Goal: Task Accomplishment & Management: Use online tool/utility

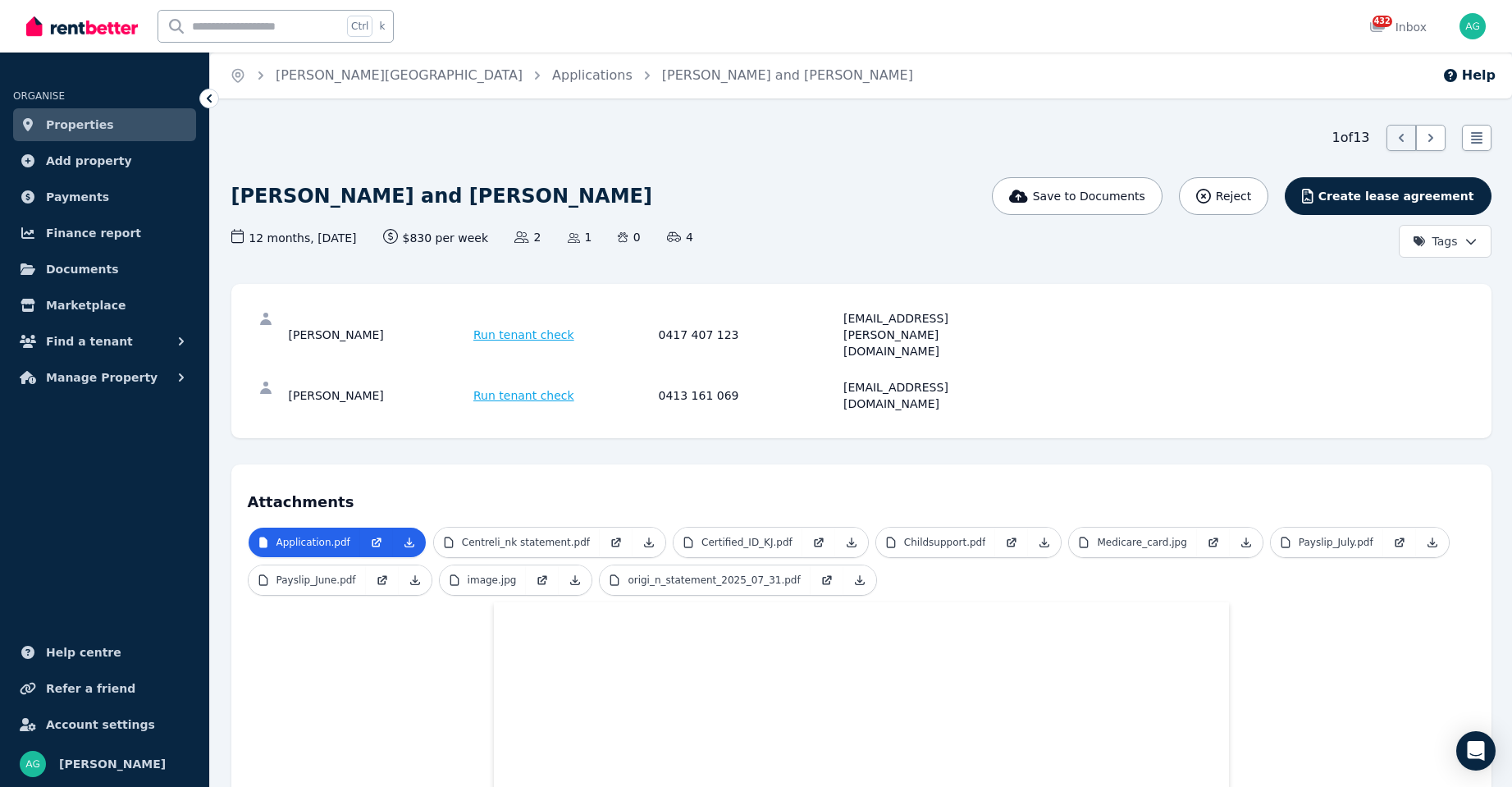
click at [88, 126] on span "Properties" at bounding box center [80, 124] width 69 height 20
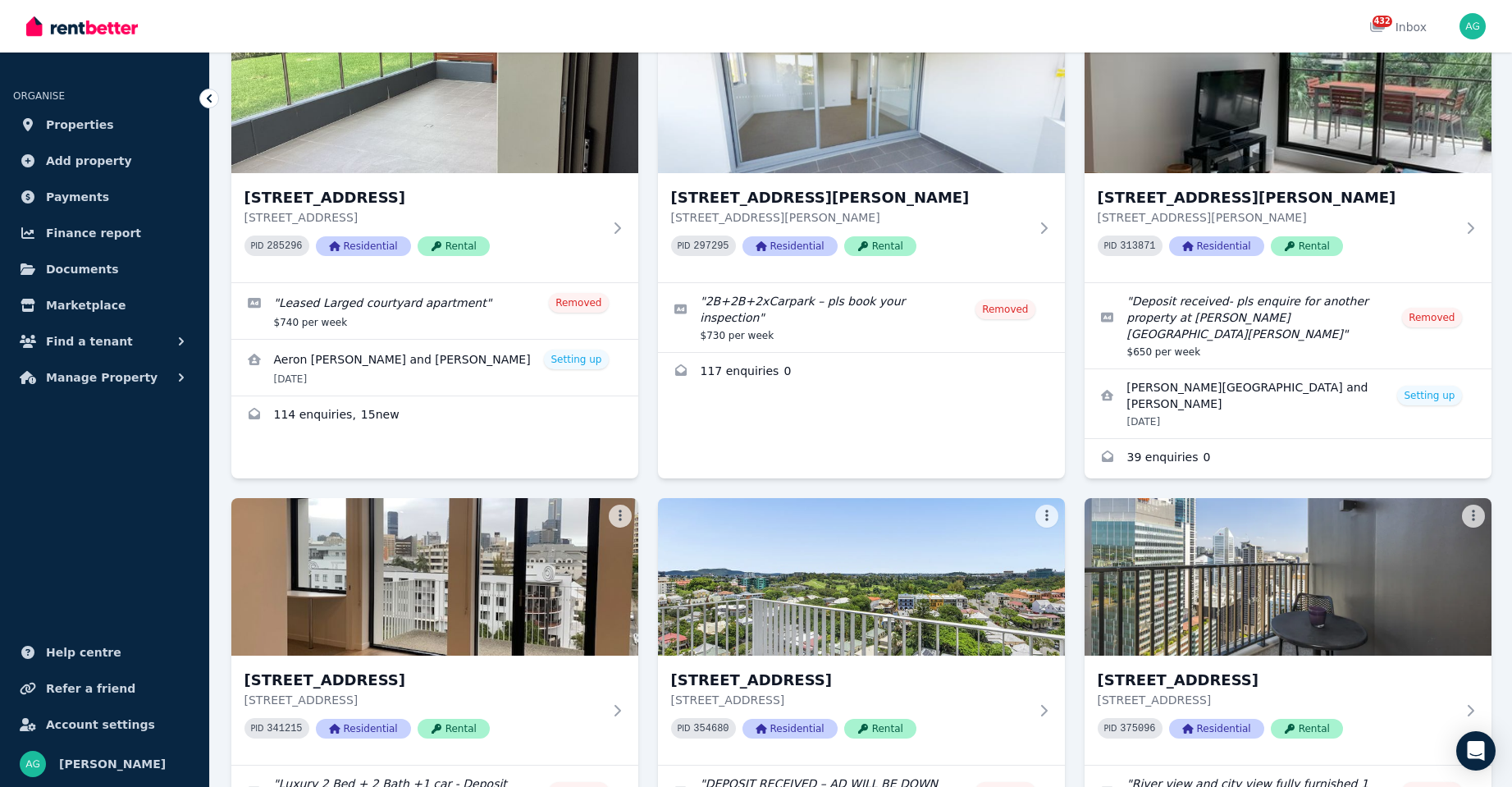
scroll to position [2254, 0]
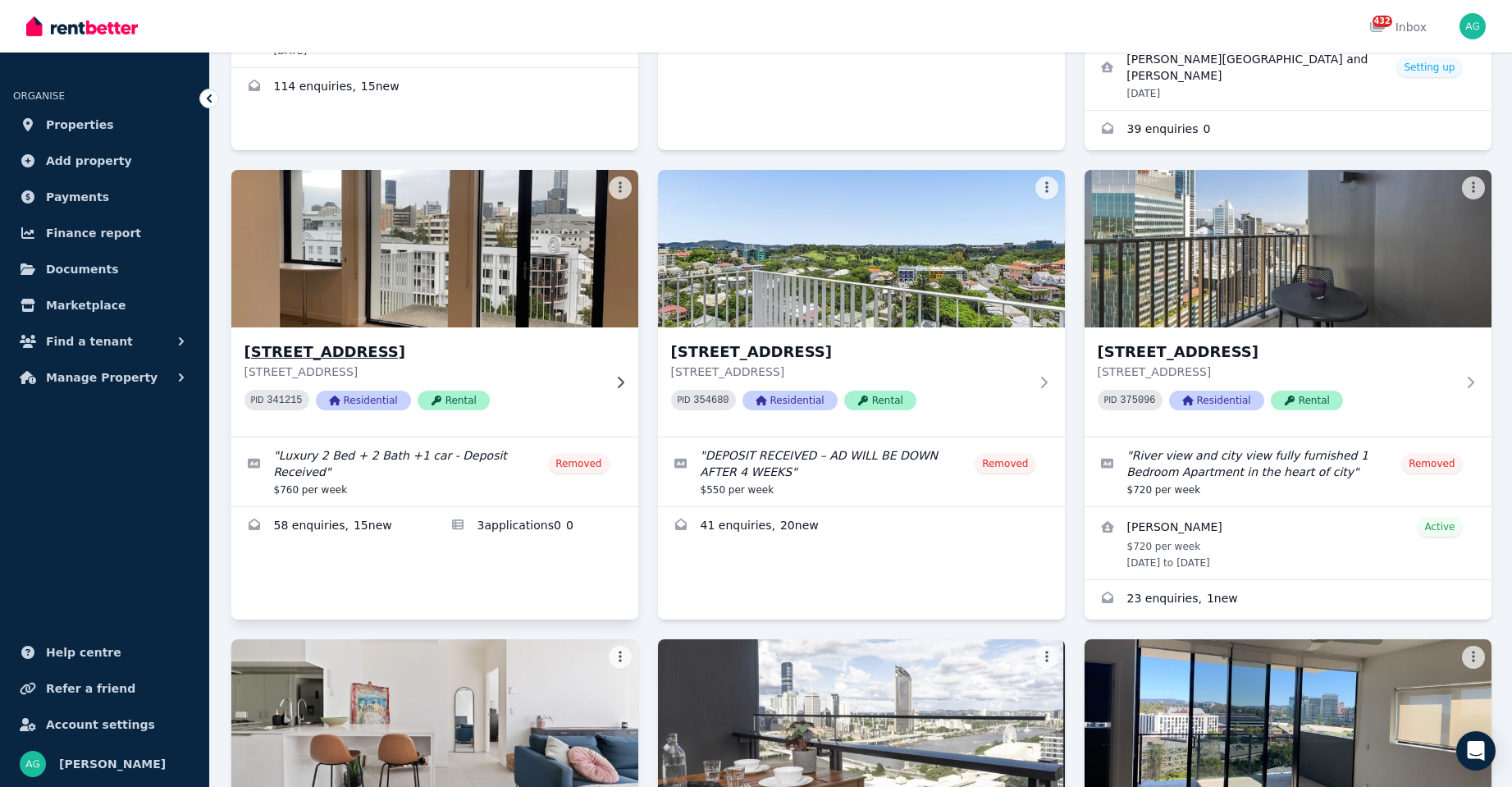
click at [401, 341] on h3 "[STREET_ADDRESS]" at bounding box center [423, 352] width 358 height 23
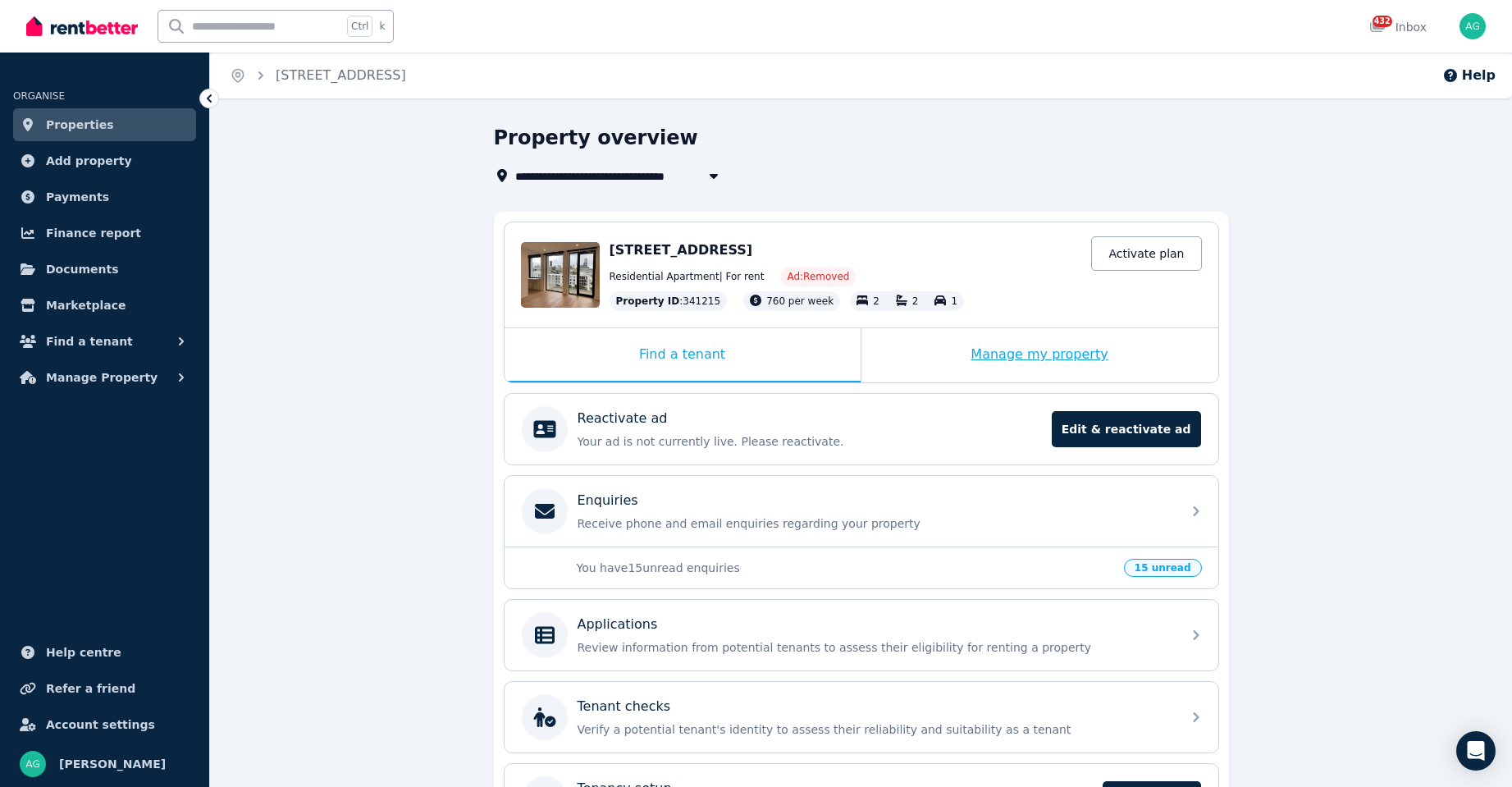
click at [1047, 339] on div "Manage my property" at bounding box center [1040, 355] width 357 height 54
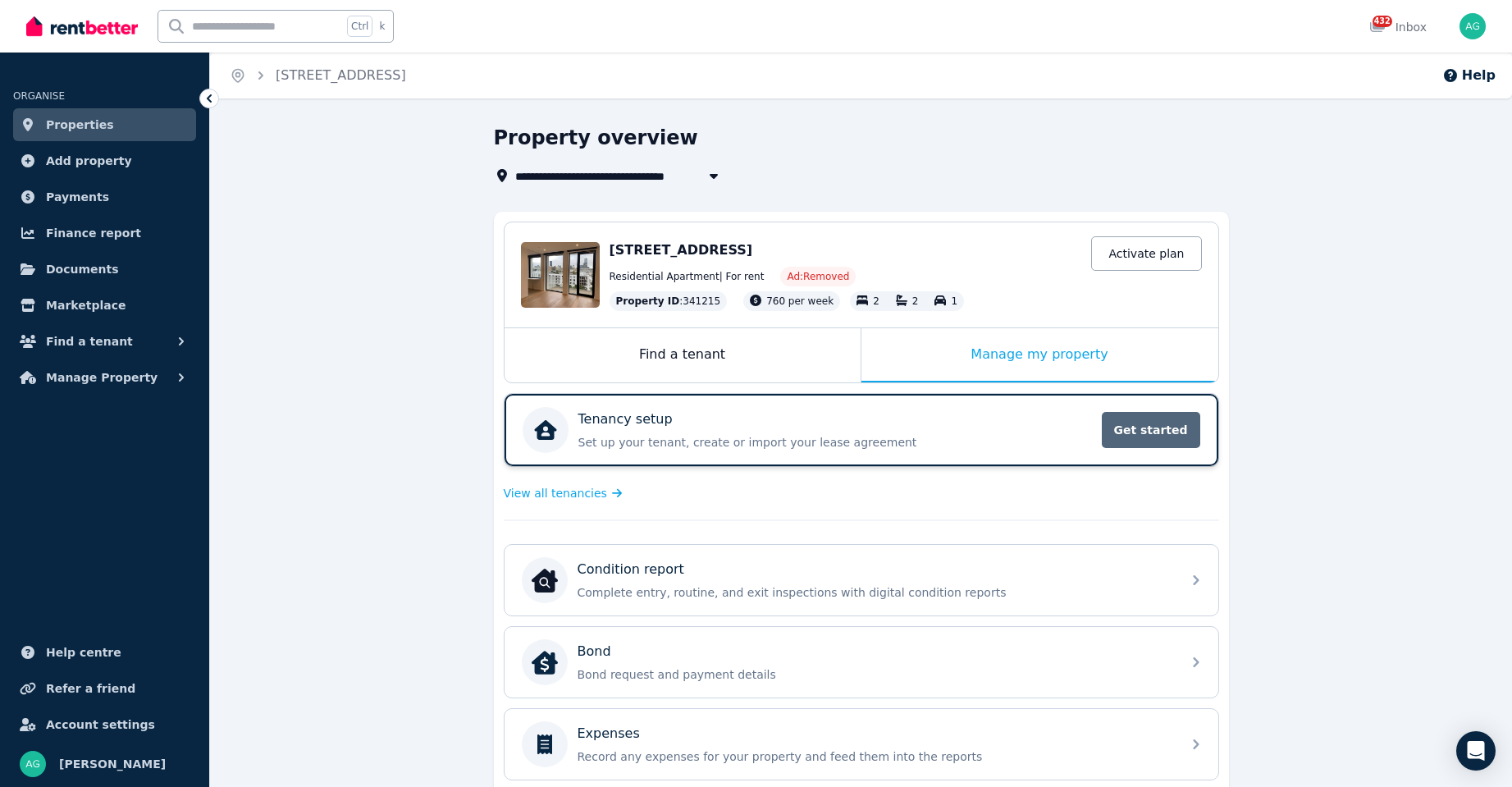
click at [1160, 424] on span "Get started" at bounding box center [1150, 430] width 98 height 36
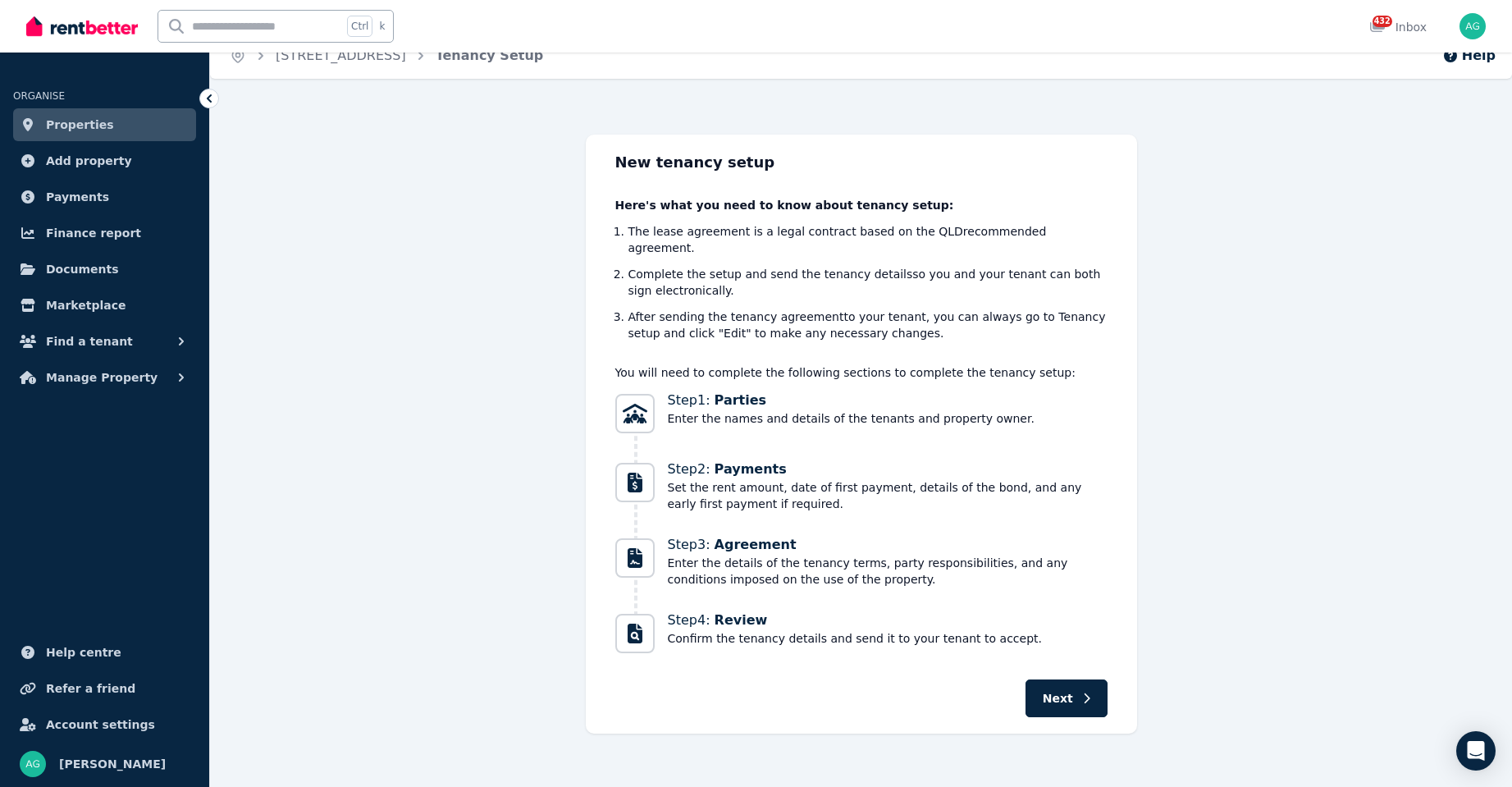
scroll to position [30, 0]
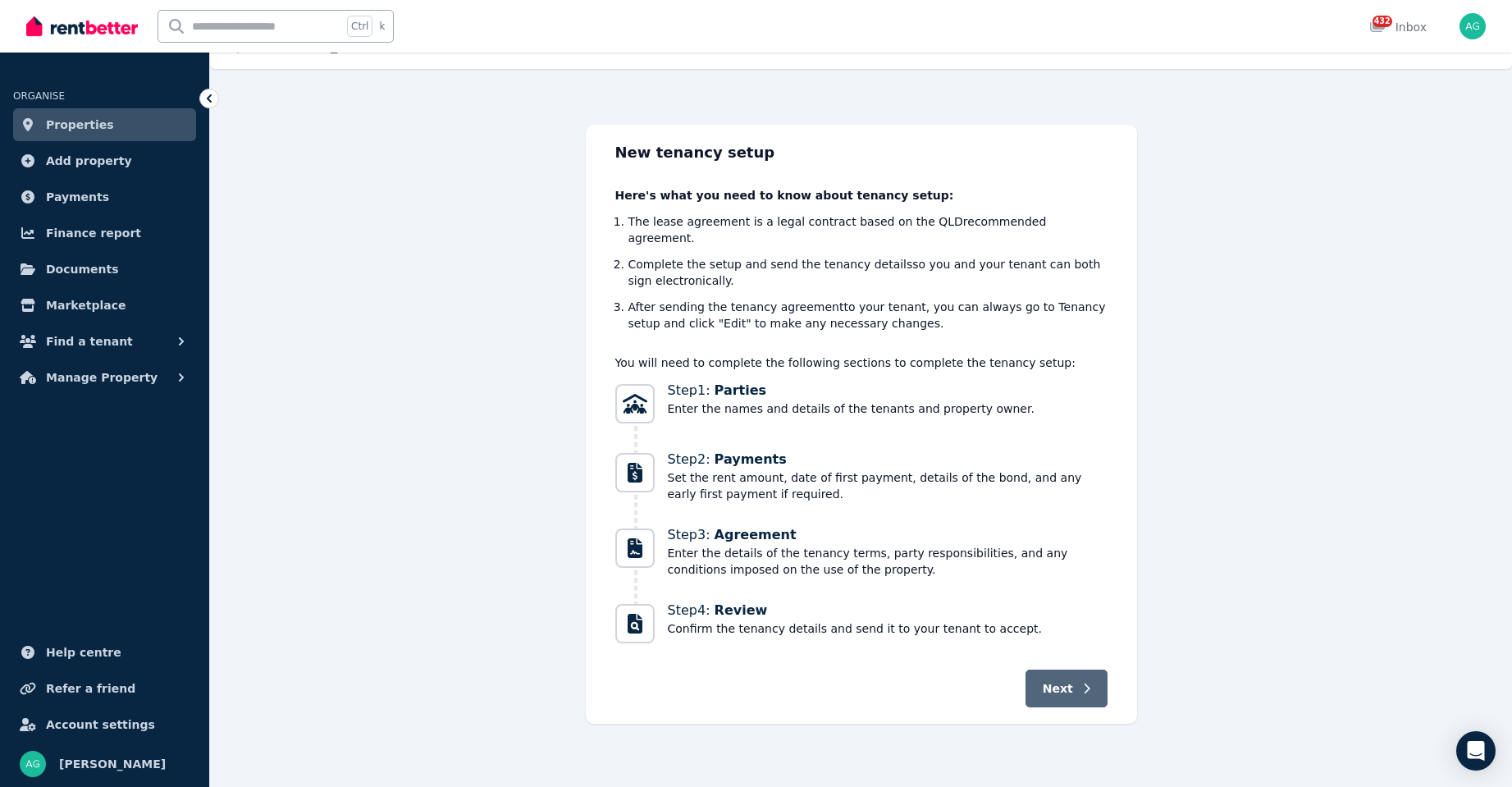
click at [1069, 680] on span "Next" at bounding box center [1058, 688] width 31 height 16
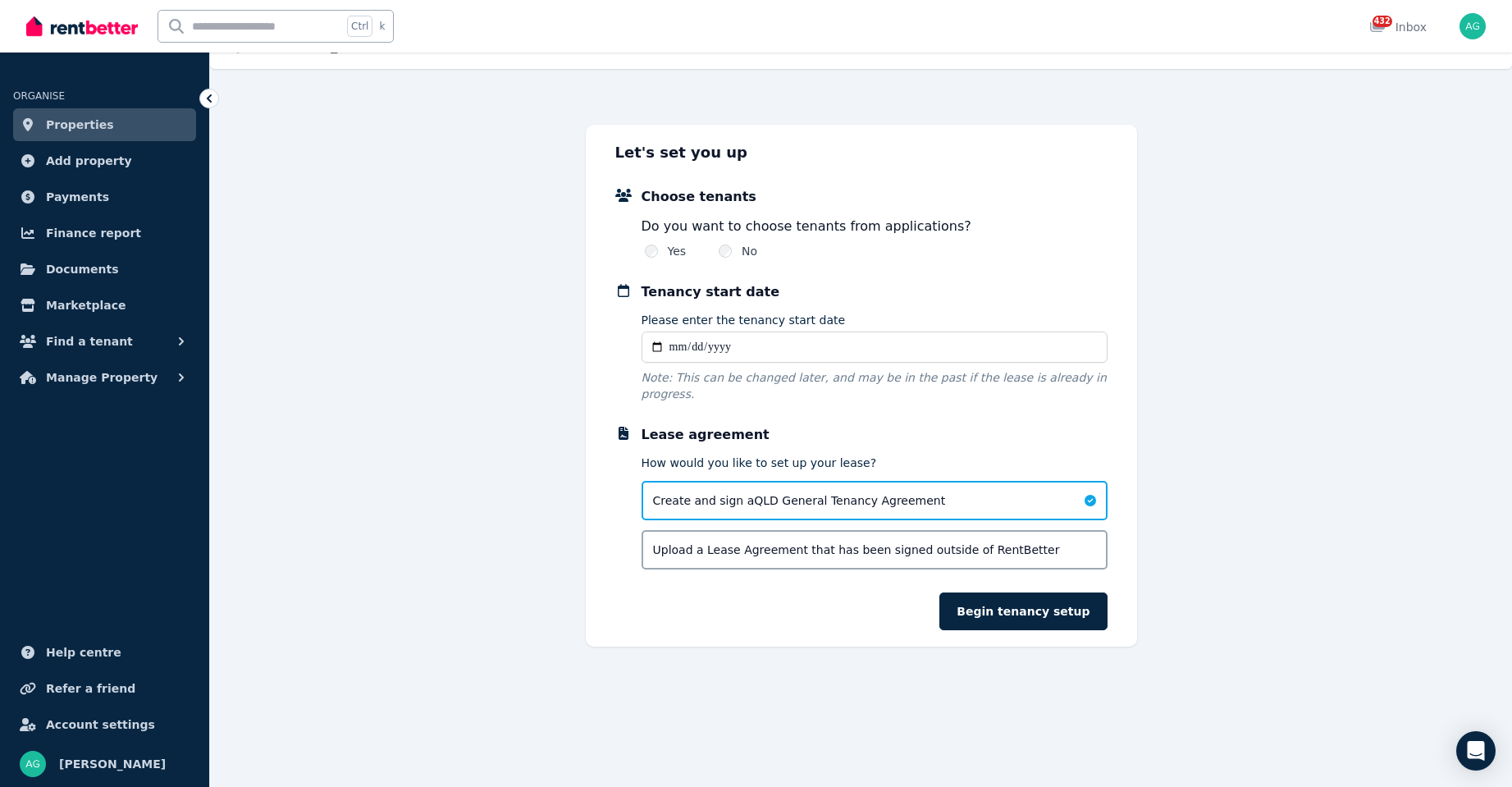
scroll to position [0, 0]
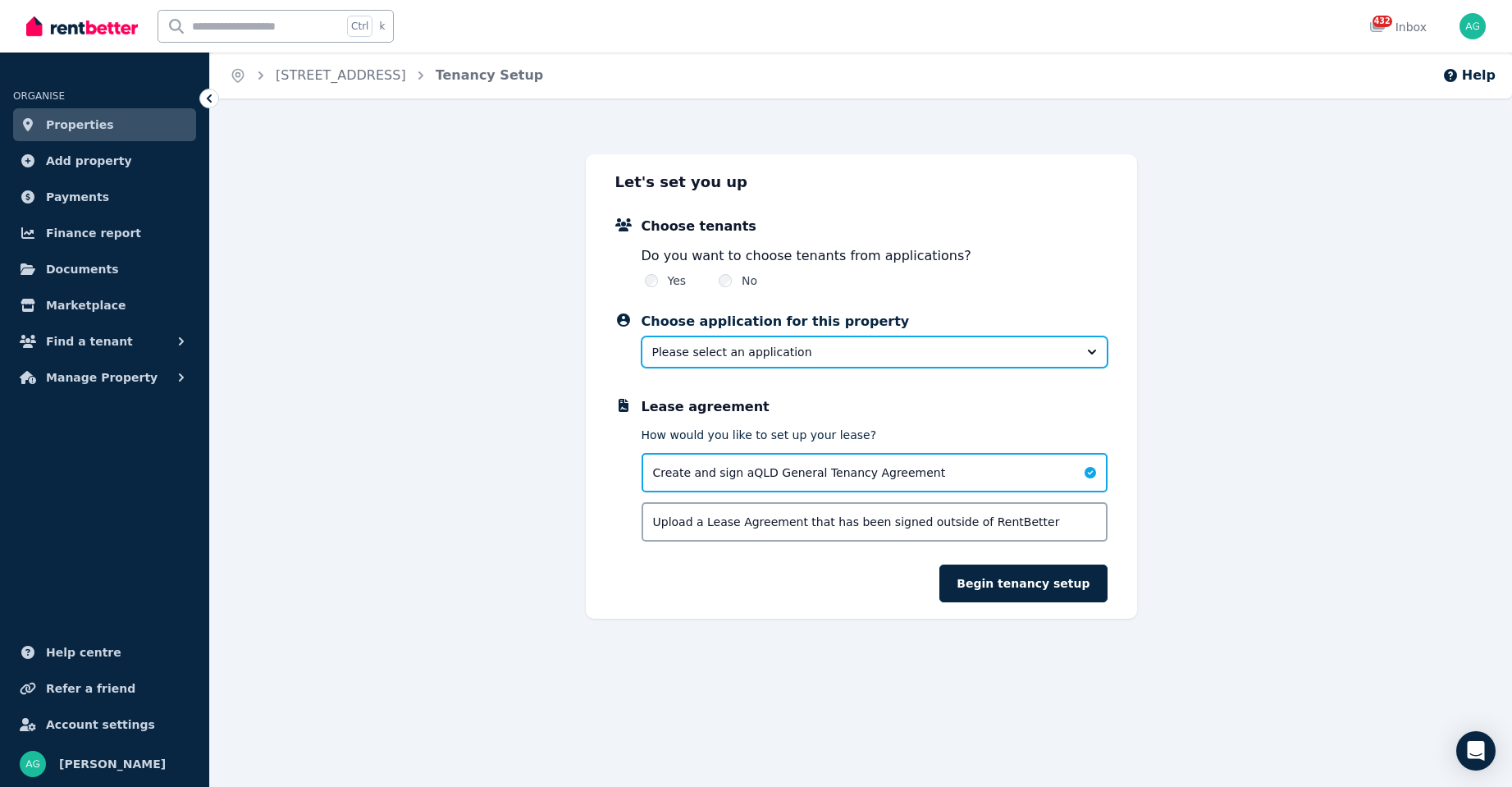
click at [772, 360] on span "Please select an application" at bounding box center [863, 352] width 422 height 16
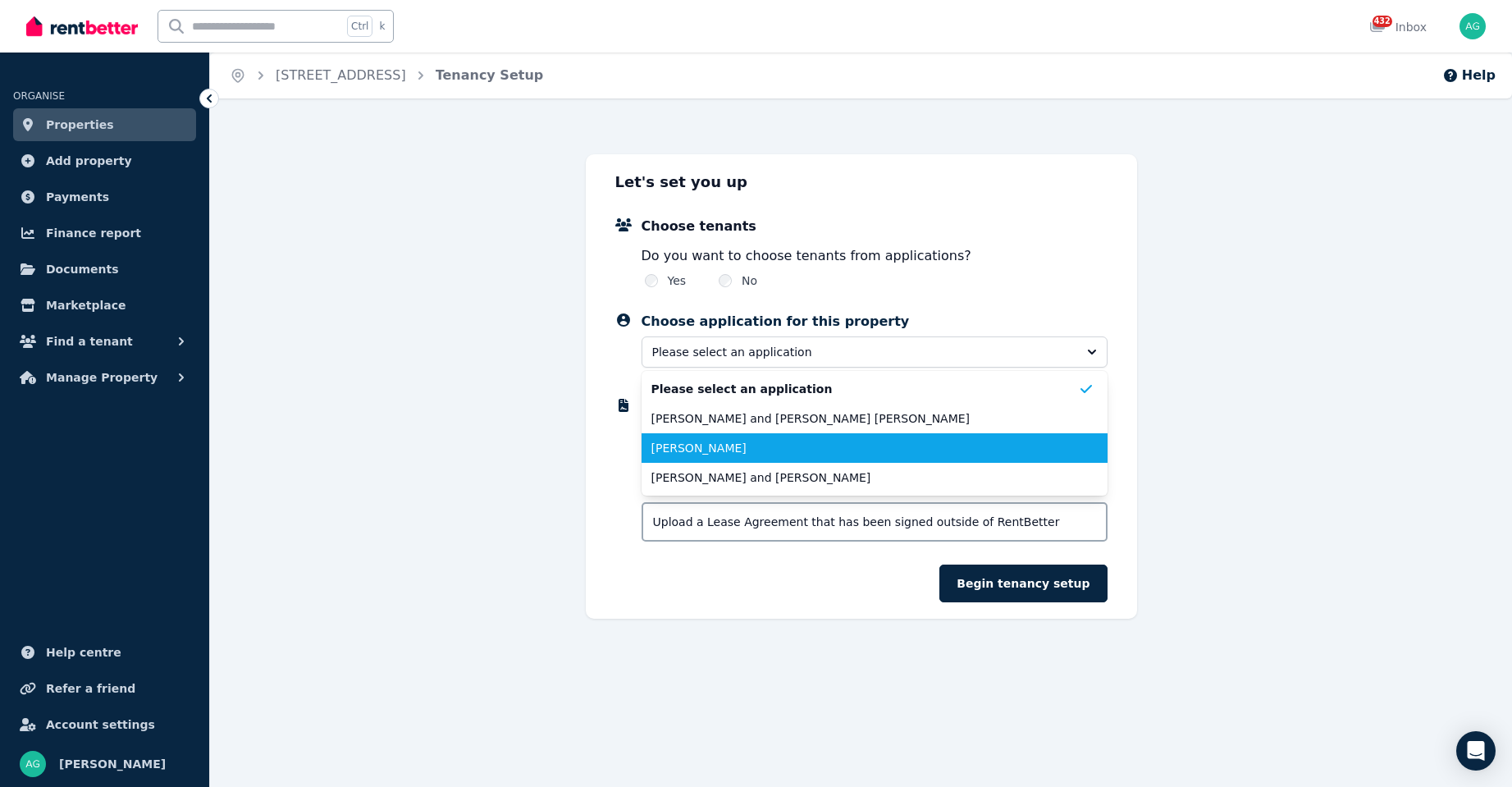
click at [723, 452] on span "[PERSON_NAME]" at bounding box center [865, 448] width 426 height 16
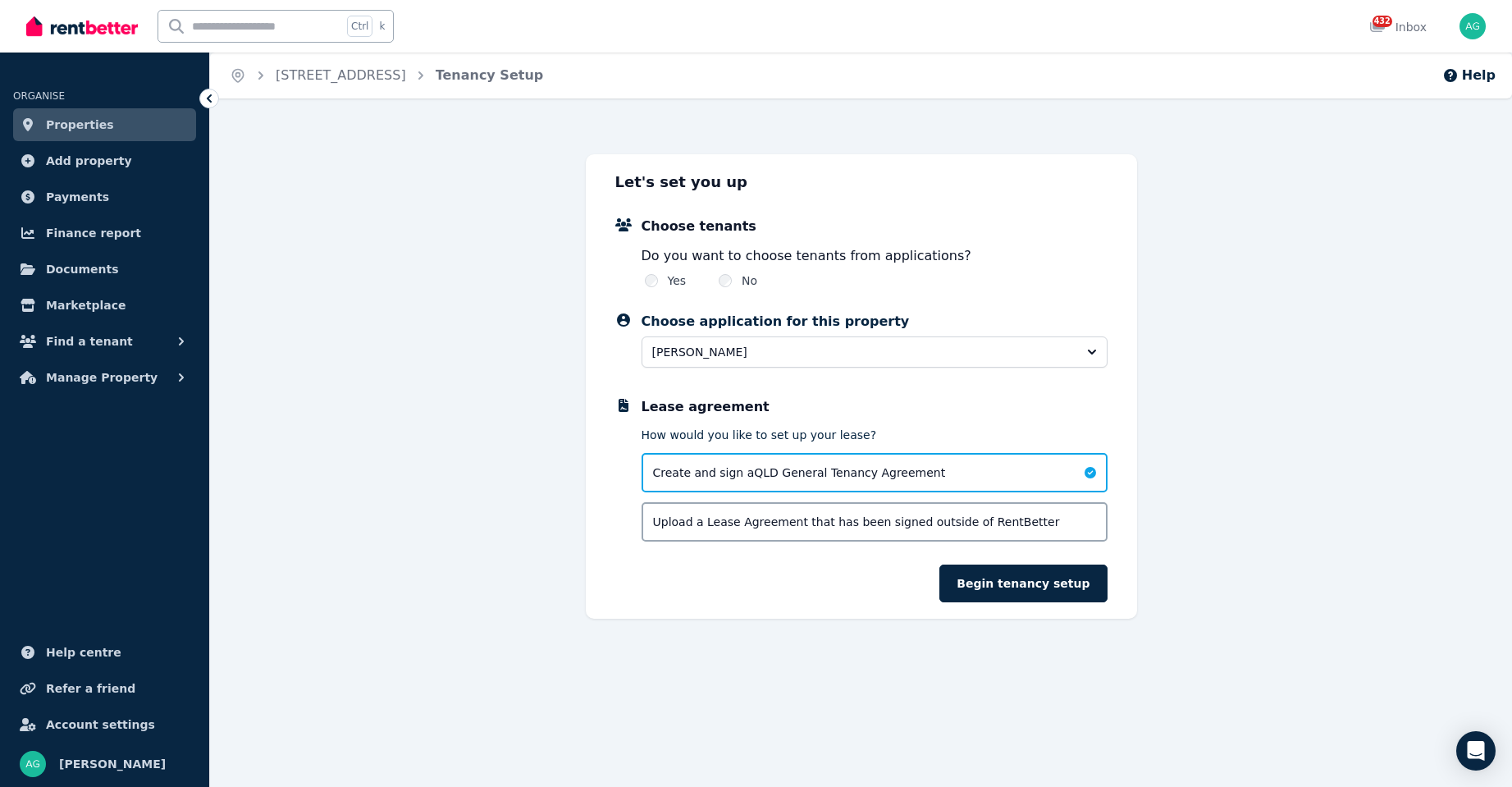
click at [890, 525] on span "Upload a Lease Agreement that has been signed outside of RentBetter" at bounding box center [856, 522] width 407 height 16
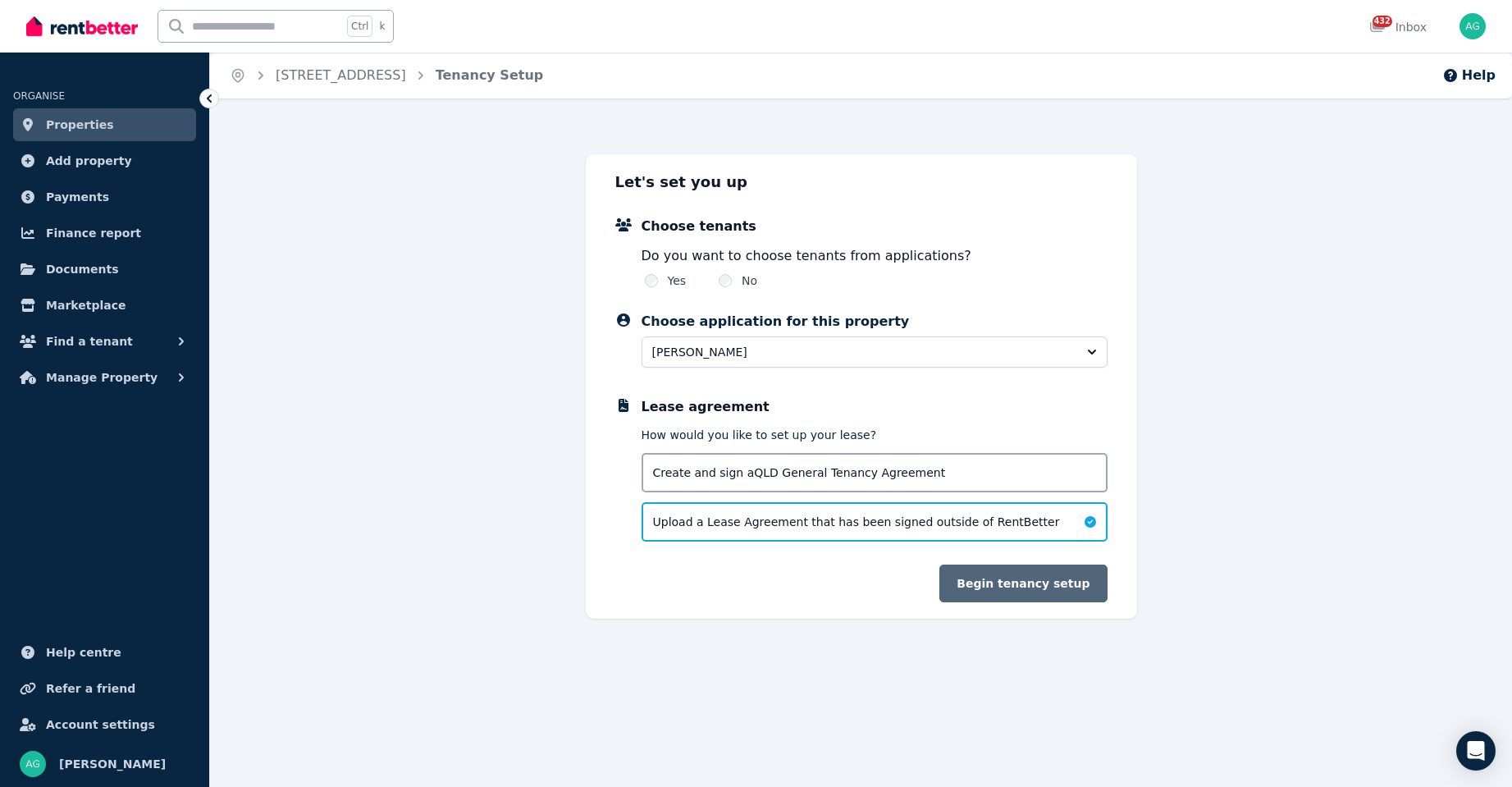
click at [1044, 578] on button "Begin tenancy setup" at bounding box center [1023, 583] width 168 height 38
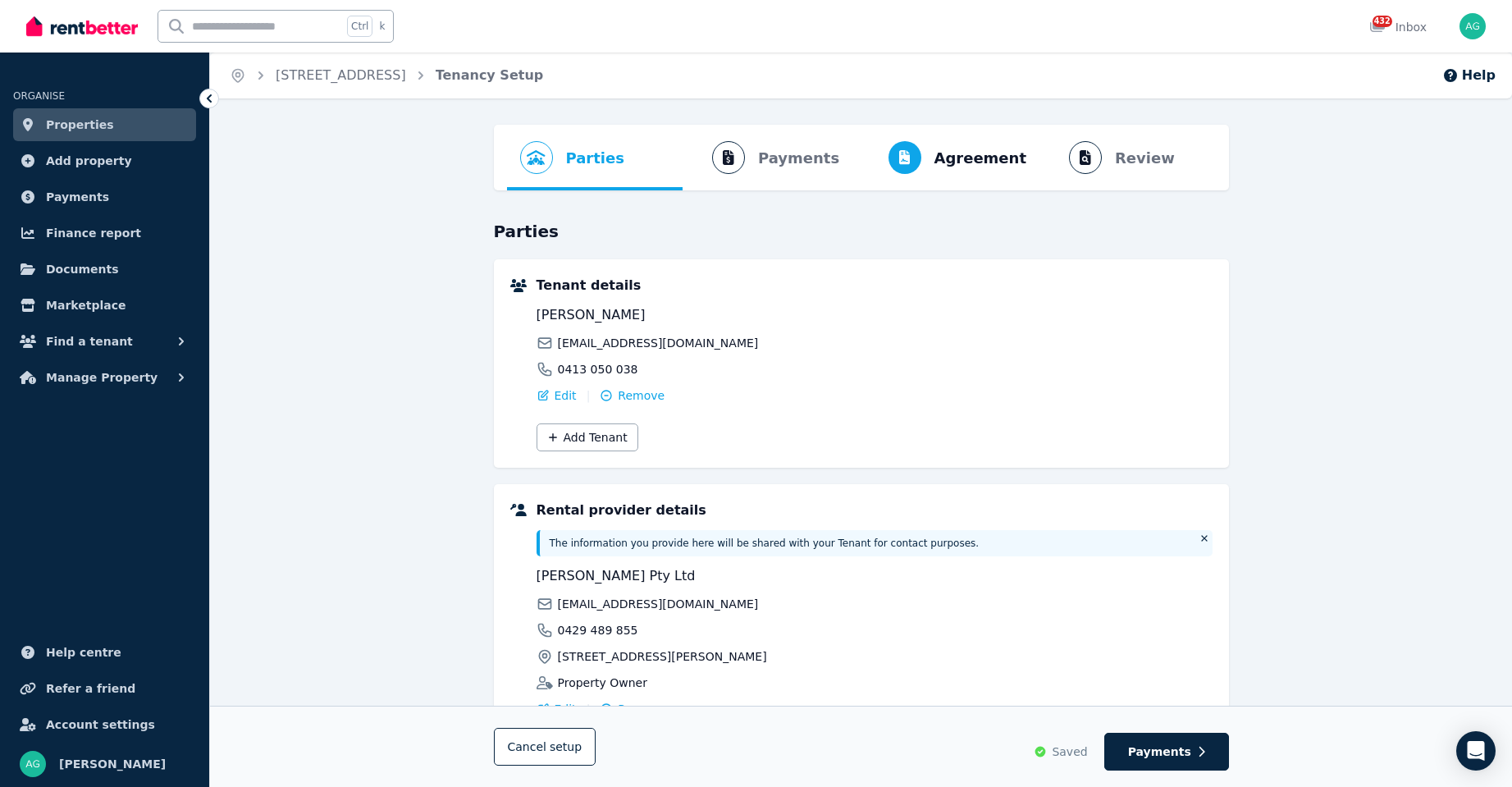
scroll to position [122, 0]
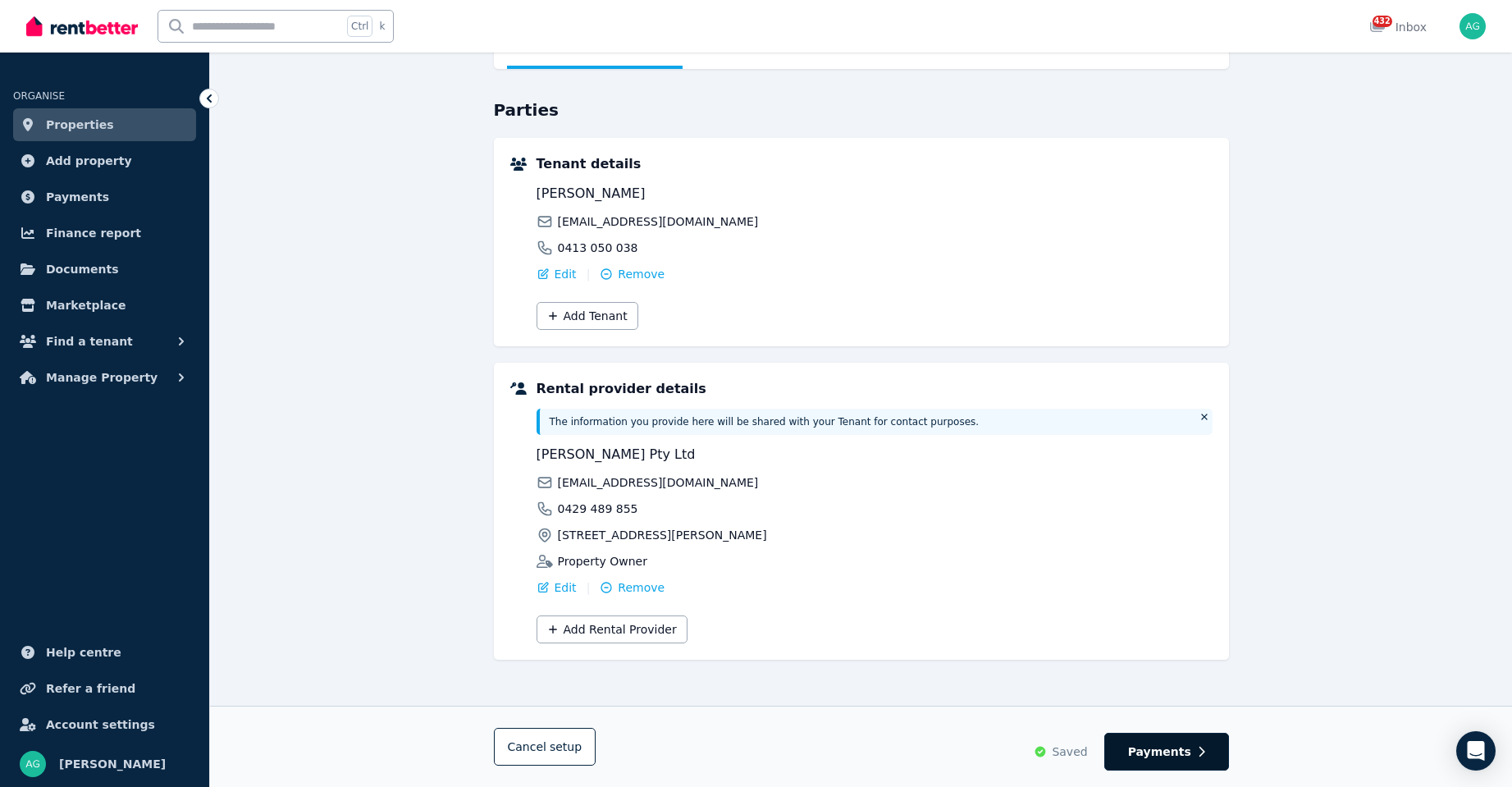
click at [1177, 743] on button "Payments" at bounding box center [1167, 752] width 124 height 38
select select "**********"
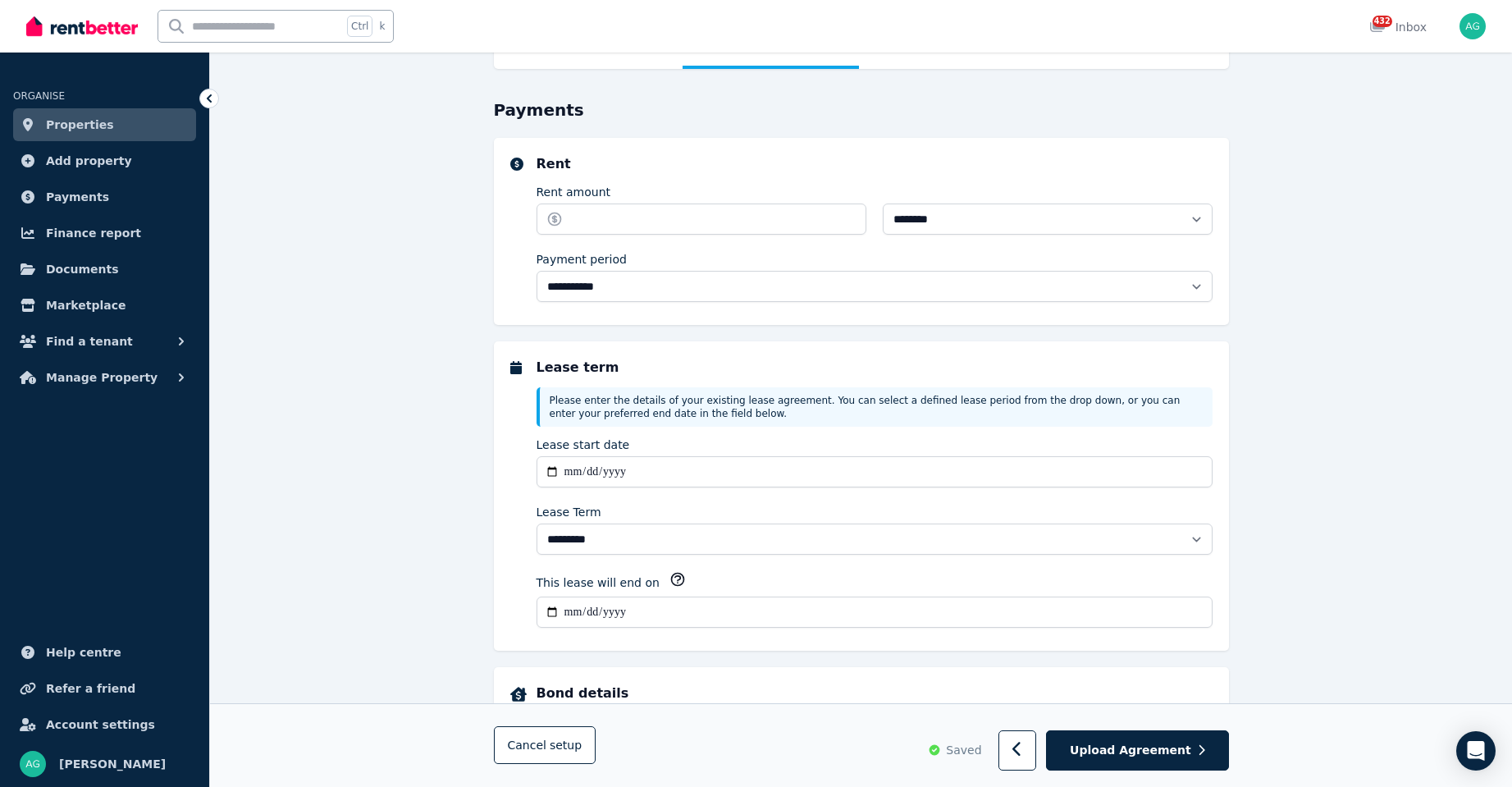
scroll to position [0, 0]
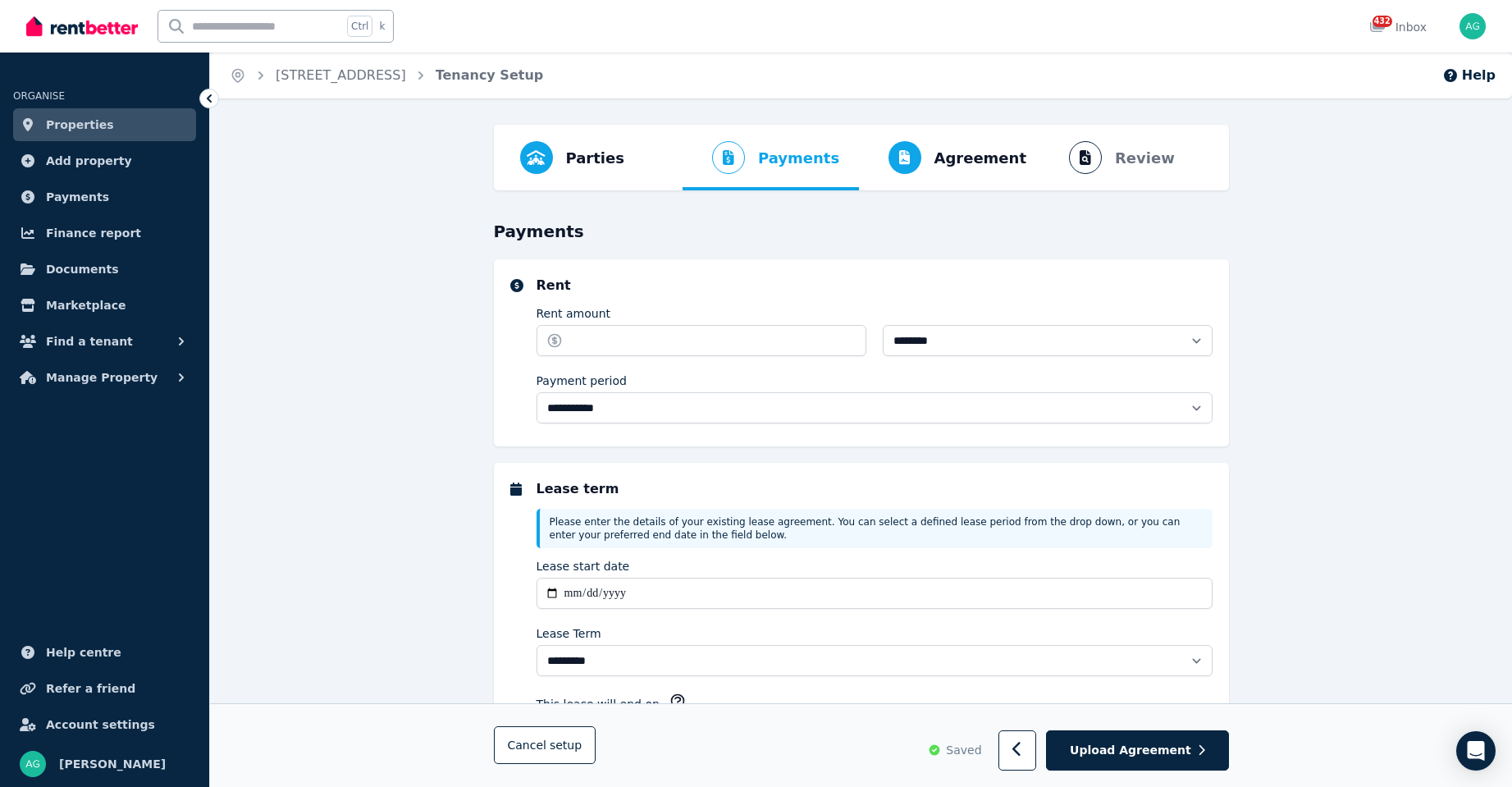
select select "**********"
click at [406, 75] on link "[STREET_ADDRESS]" at bounding box center [341, 75] width 131 height 15
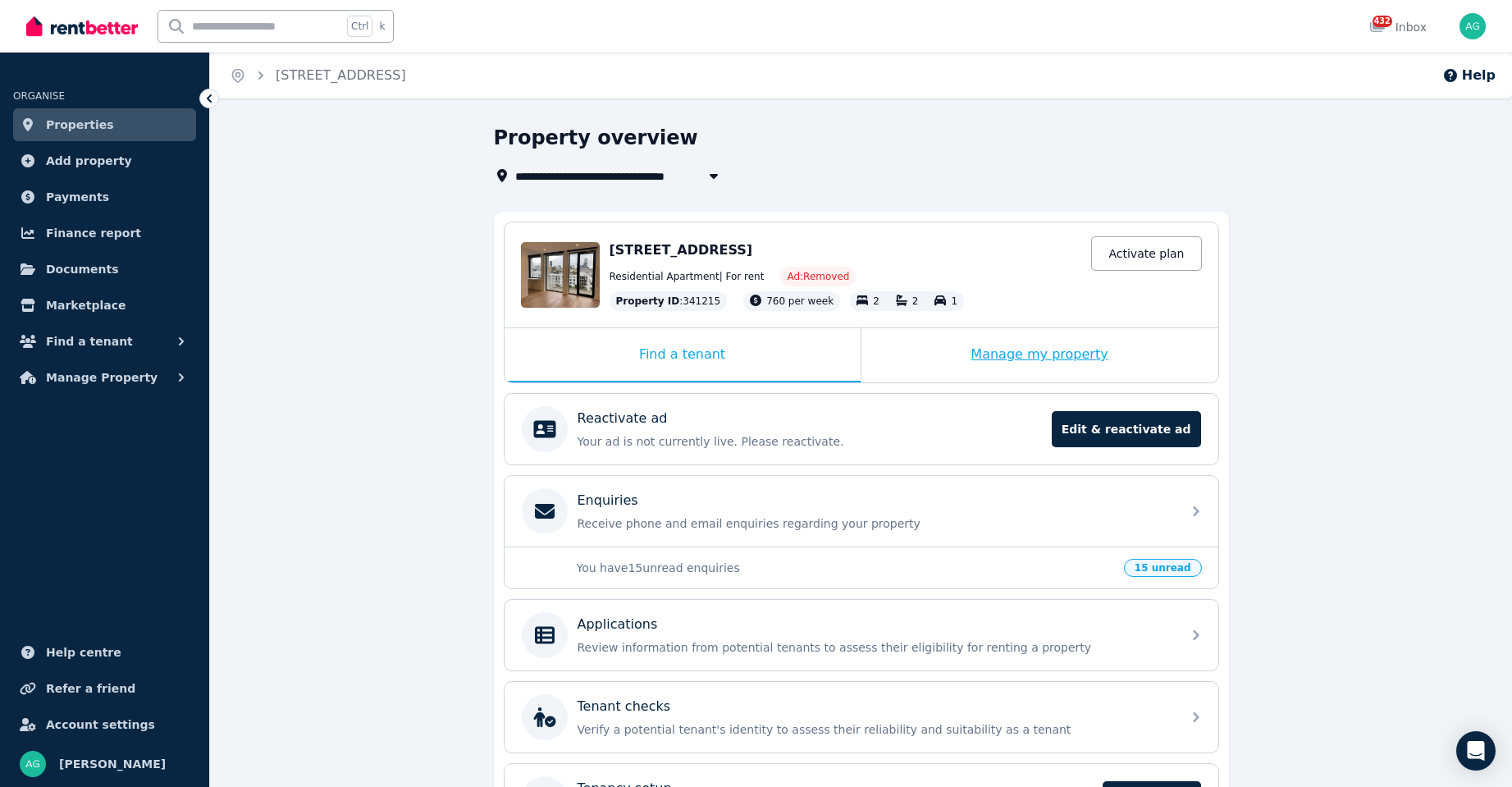
click at [1027, 353] on div "Manage my property" at bounding box center [1040, 355] width 357 height 54
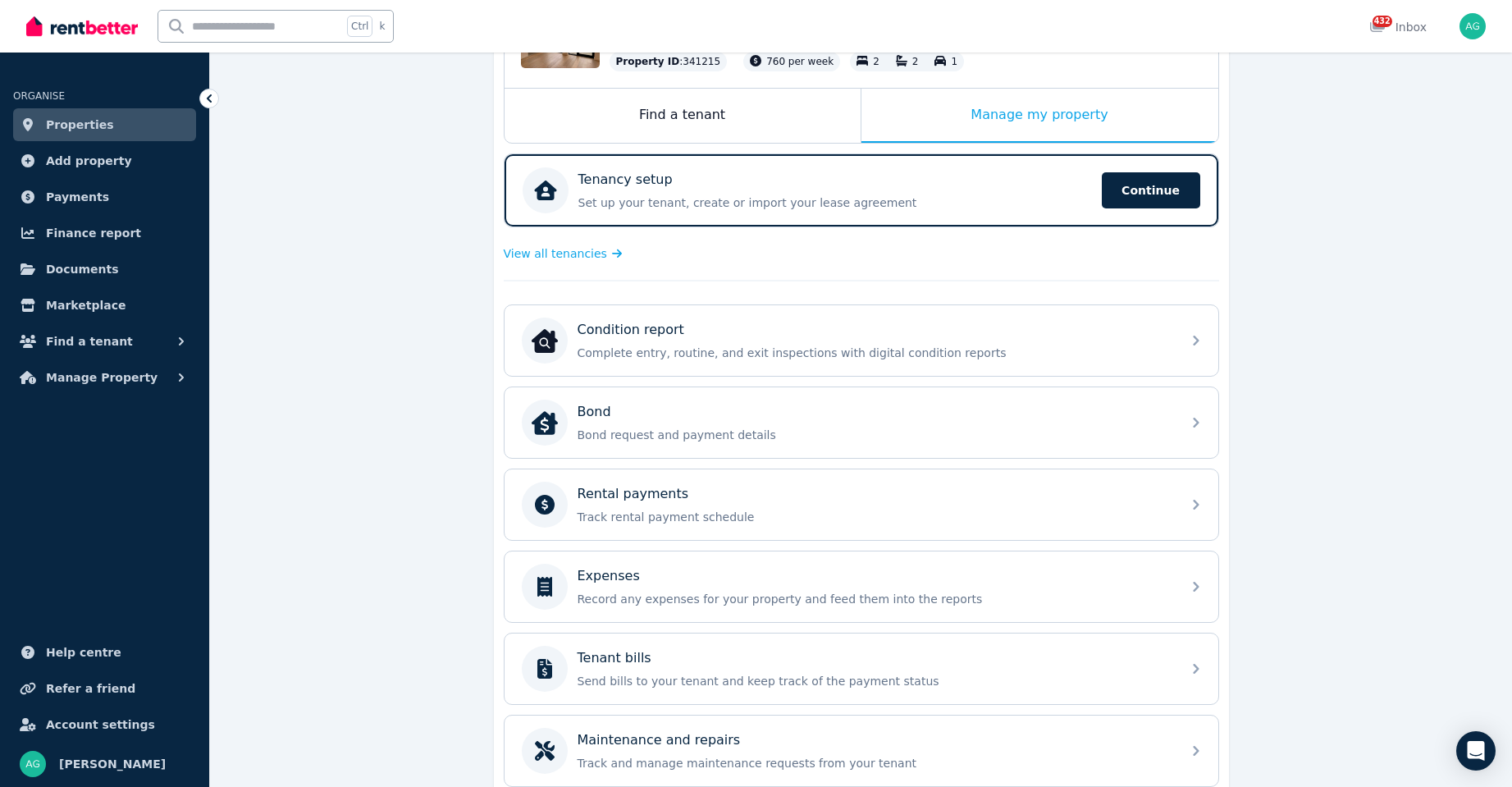
scroll to position [246, 0]
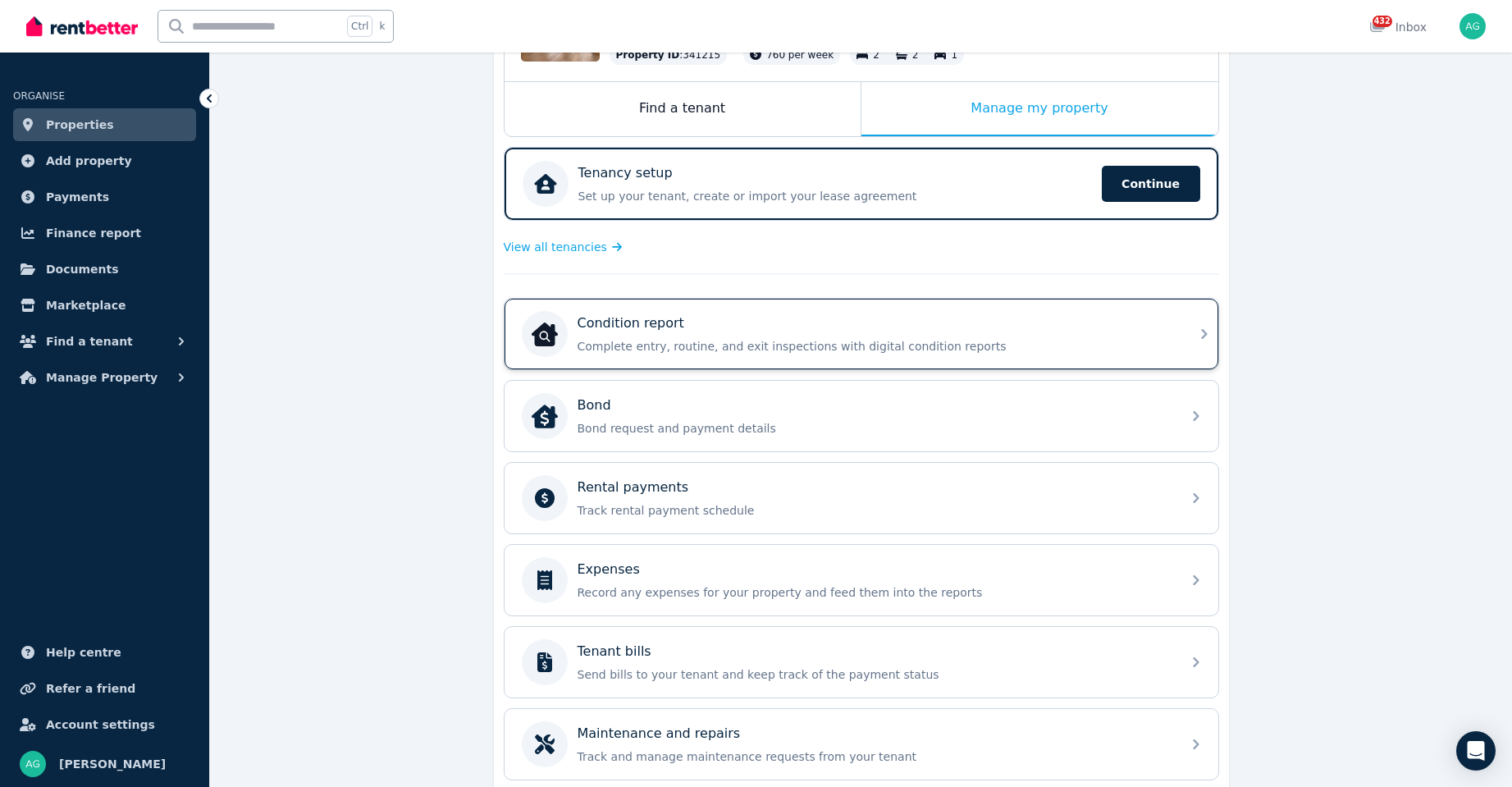
click at [739, 342] on p "Complete entry, routine, and exit inspections with digital condition reports" at bounding box center [875, 346] width 594 height 16
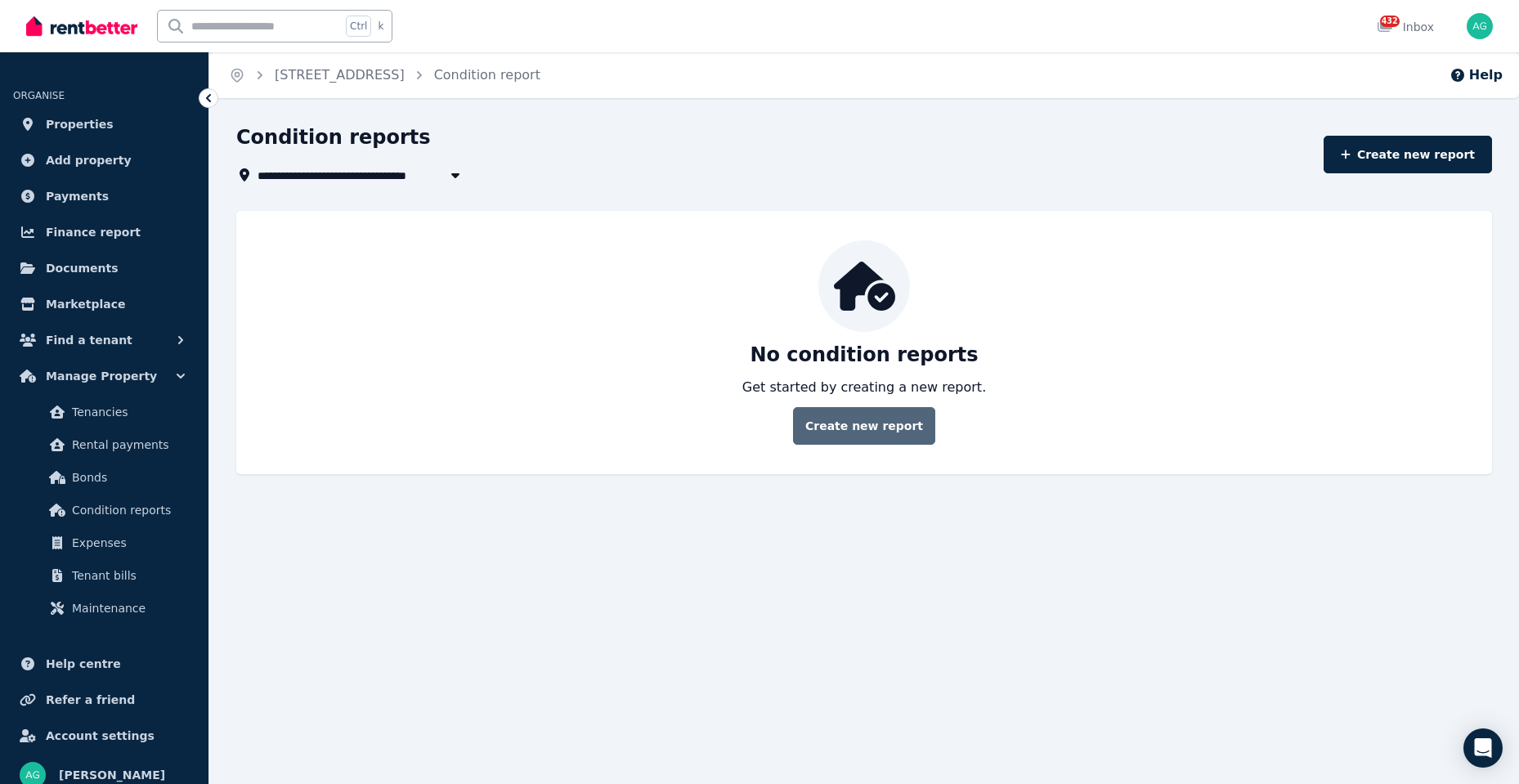
click at [879, 430] on link "Create new report" at bounding box center [864, 426] width 142 height 38
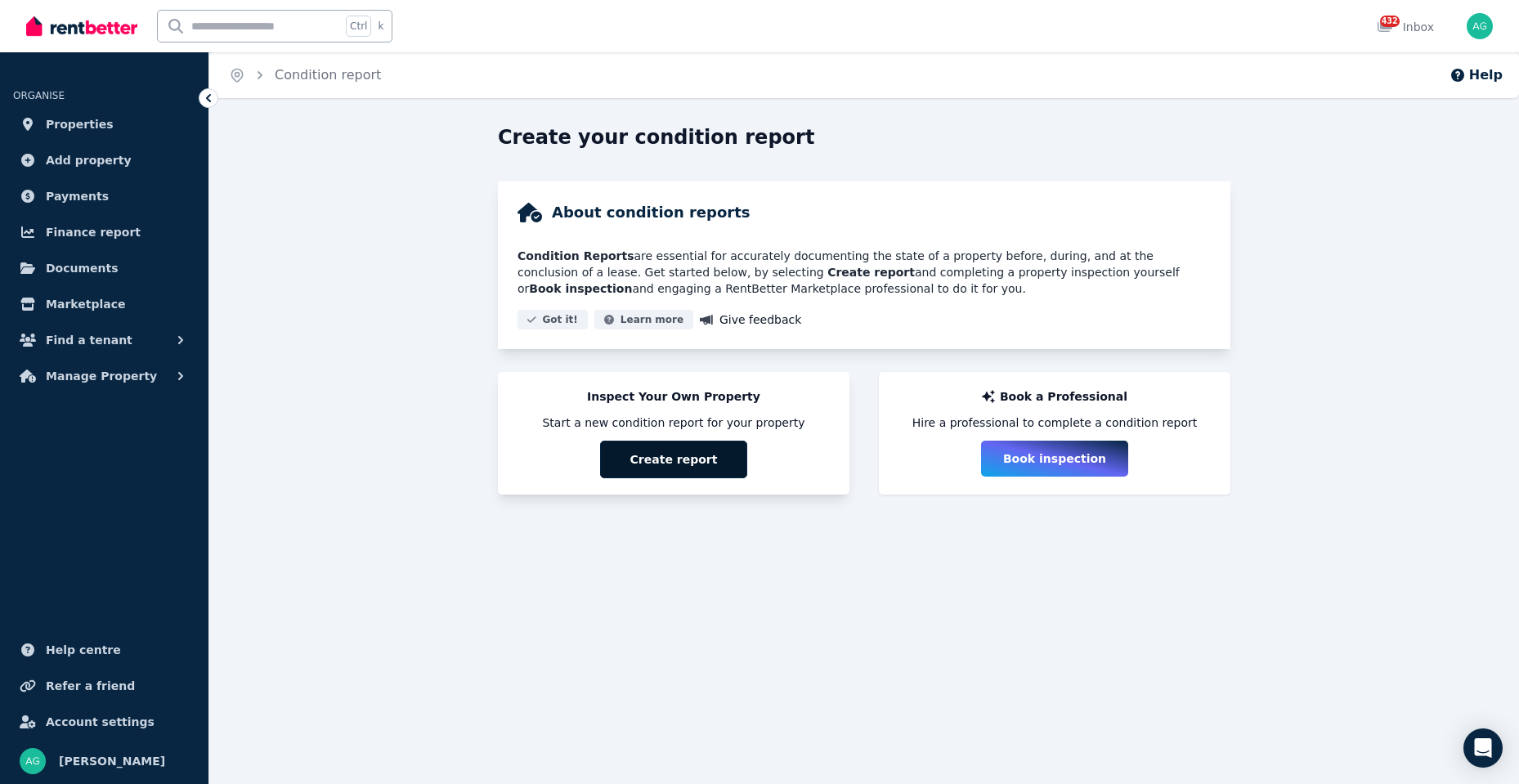
click at [682, 453] on button "Create report" at bounding box center [674, 460] width 147 height 38
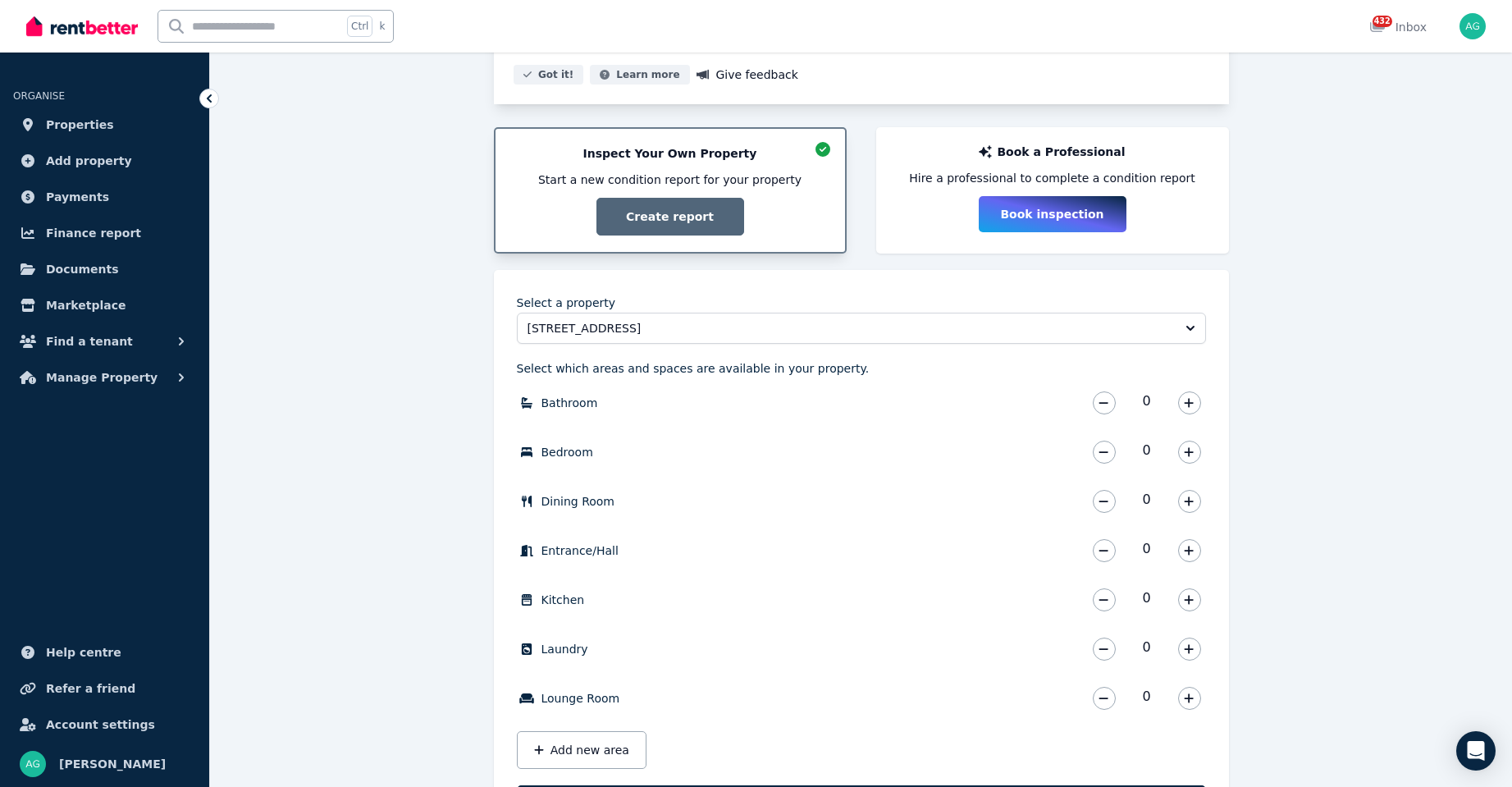
scroll to position [334, 0]
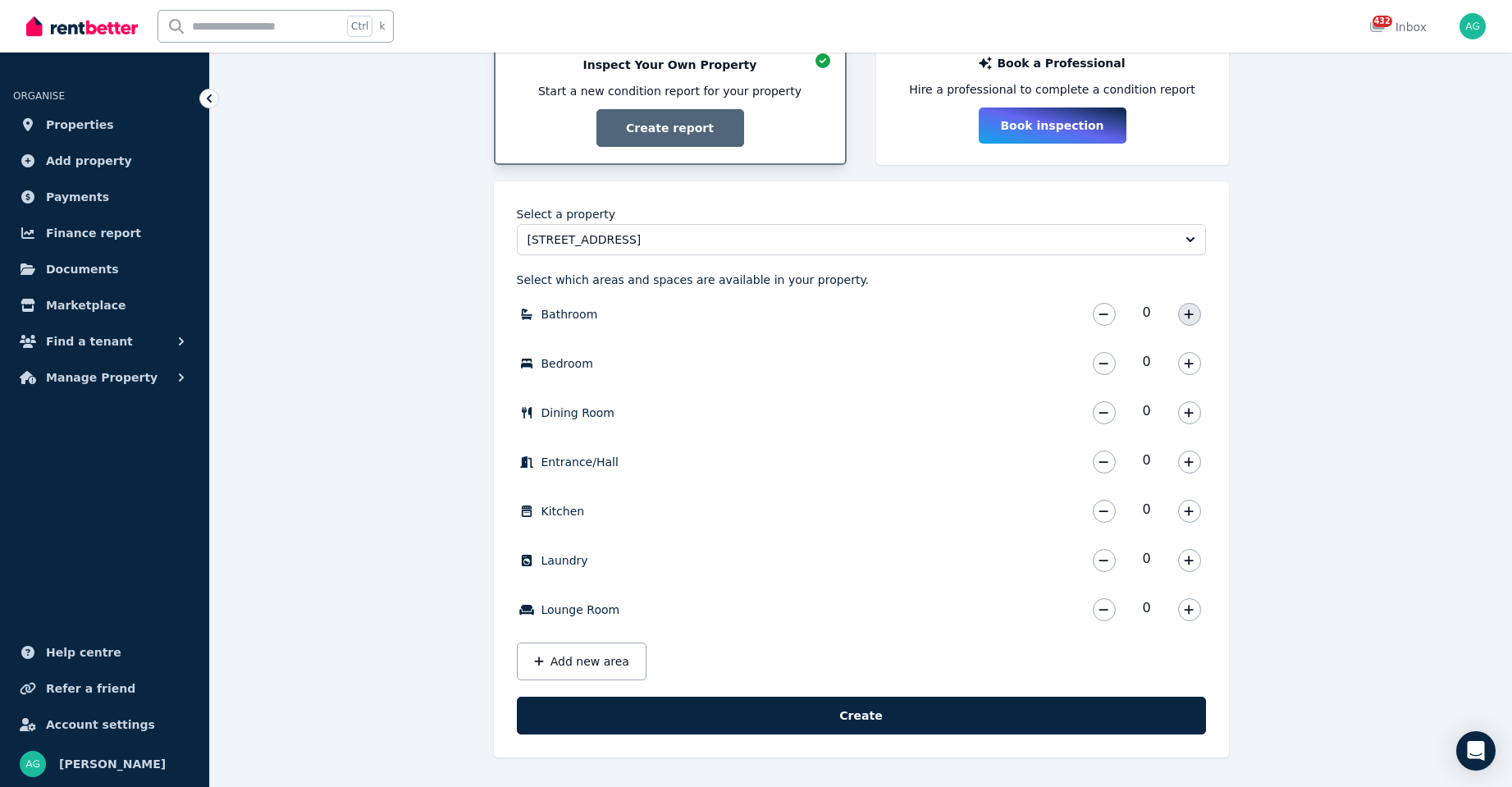
click at [1198, 314] on button "button" at bounding box center [1189, 314] width 23 height 23
click at [1197, 370] on button "button" at bounding box center [1189, 362] width 23 height 23
click at [1190, 411] on icon "button" at bounding box center [1189, 412] width 9 height 9
click at [1195, 455] on button "button" at bounding box center [1189, 462] width 23 height 23
click at [1190, 315] on icon "button" at bounding box center [1189, 314] width 9 height 9
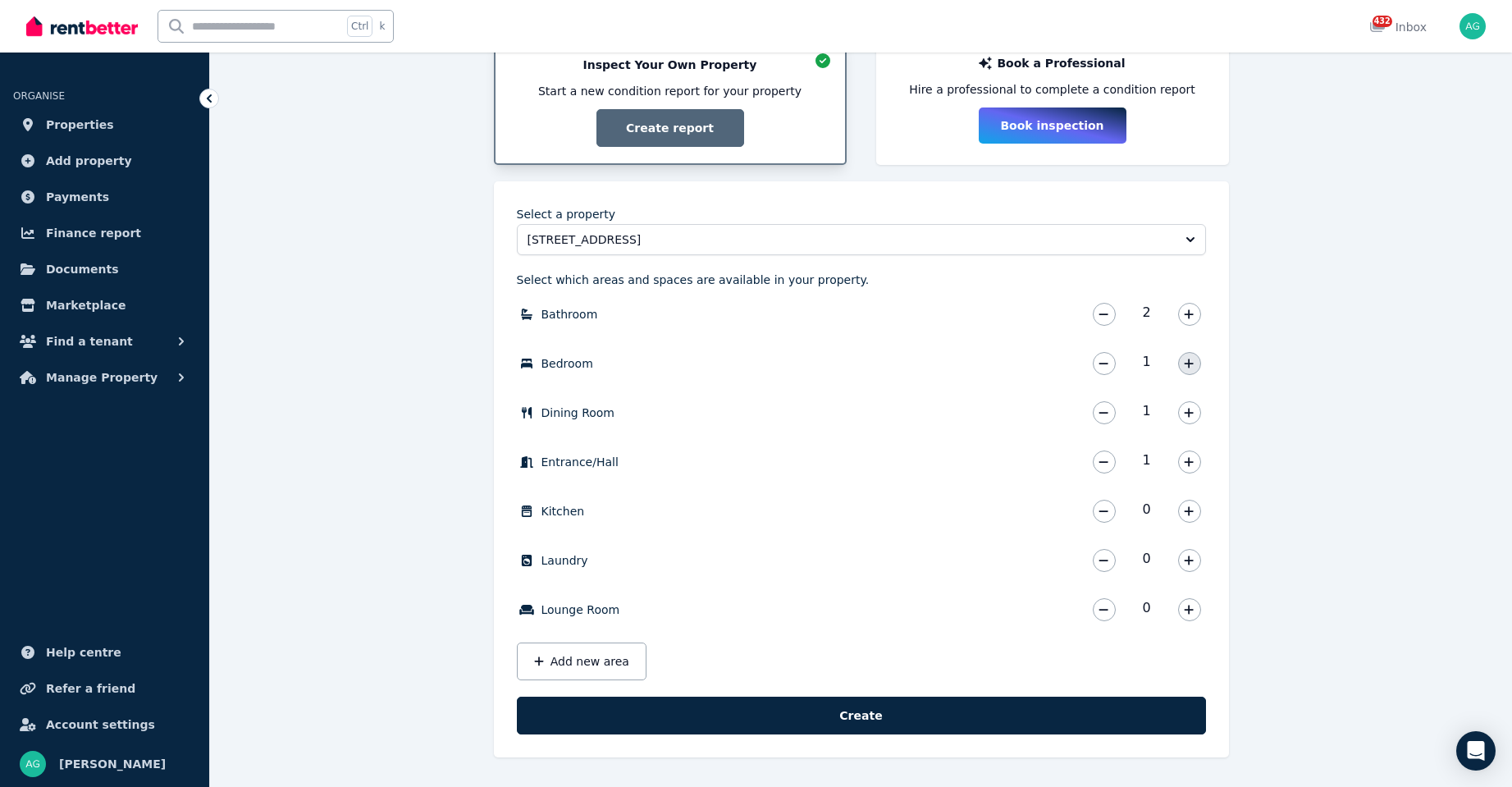
click at [1190, 364] on icon "button" at bounding box center [1189, 363] width 9 height 9
click at [1187, 514] on icon "button" at bounding box center [1188, 511] width 10 height 12
click at [1190, 563] on icon "button" at bounding box center [1188, 560] width 10 height 12
click at [1193, 605] on icon "button" at bounding box center [1188, 609] width 10 height 12
click at [599, 661] on button "Add new area" at bounding box center [582, 662] width 130 height 38
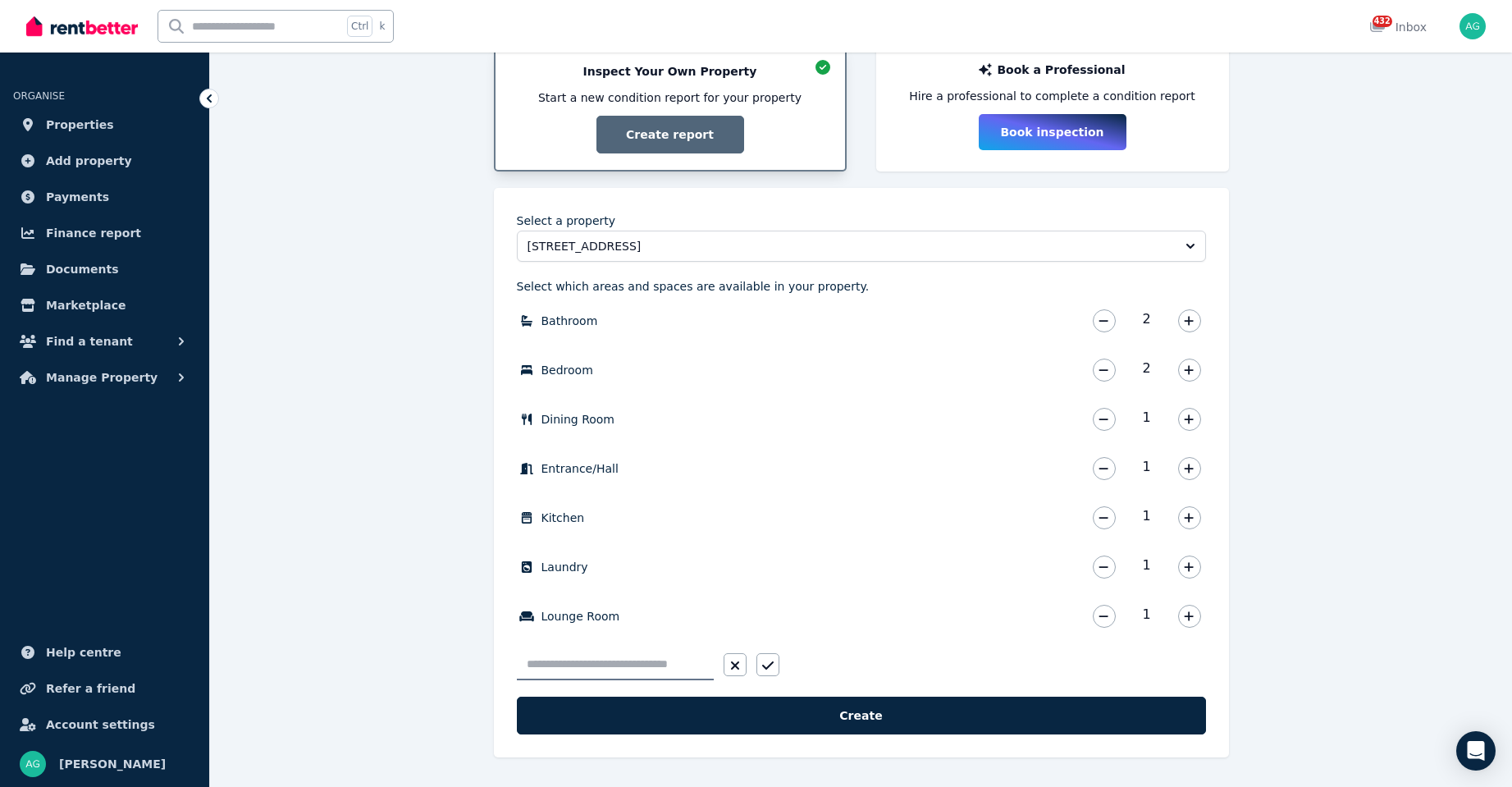
scroll to position [328, 0]
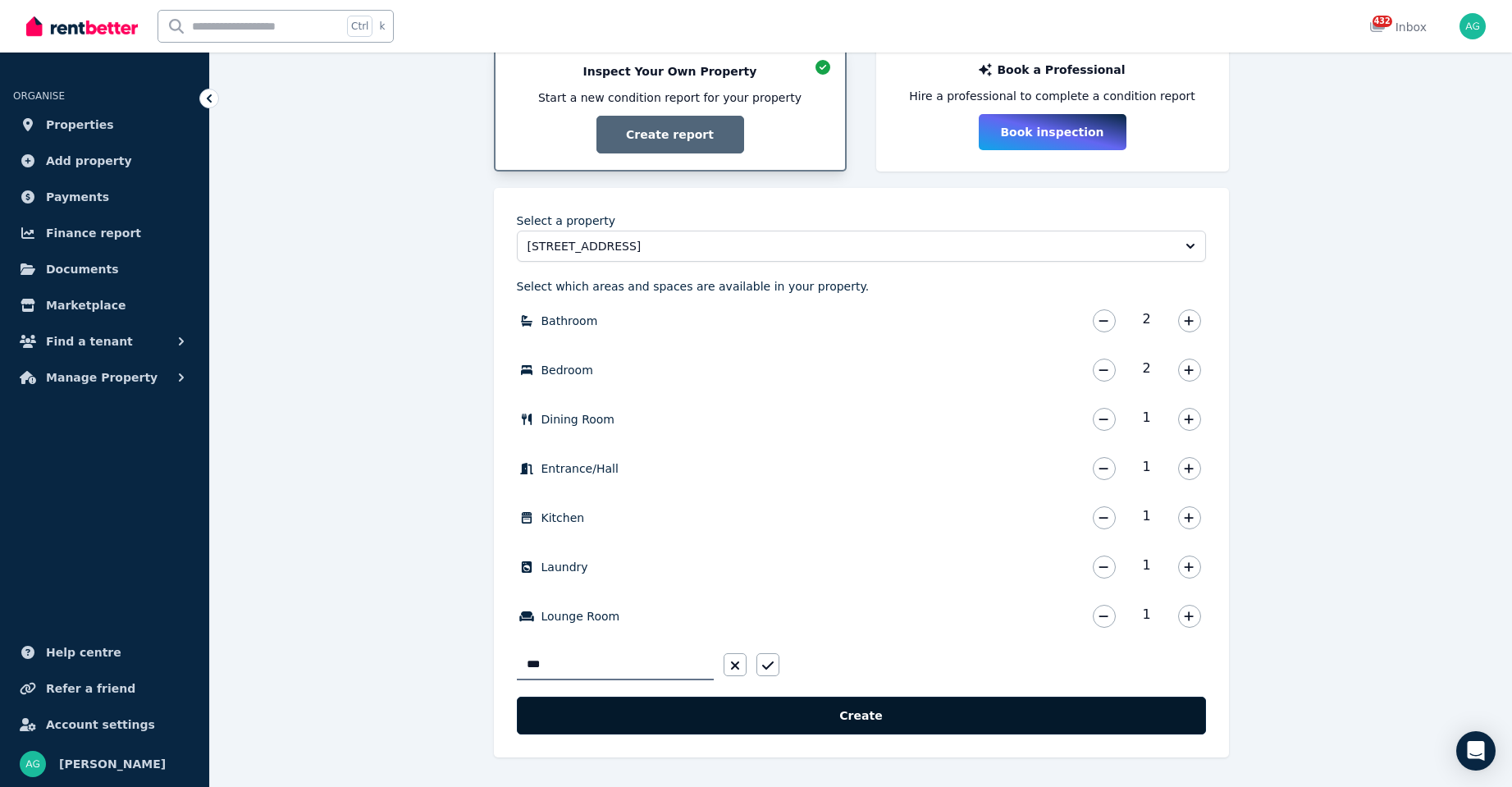
type input "***"
click at [900, 715] on button "Create" at bounding box center [861, 716] width 689 height 38
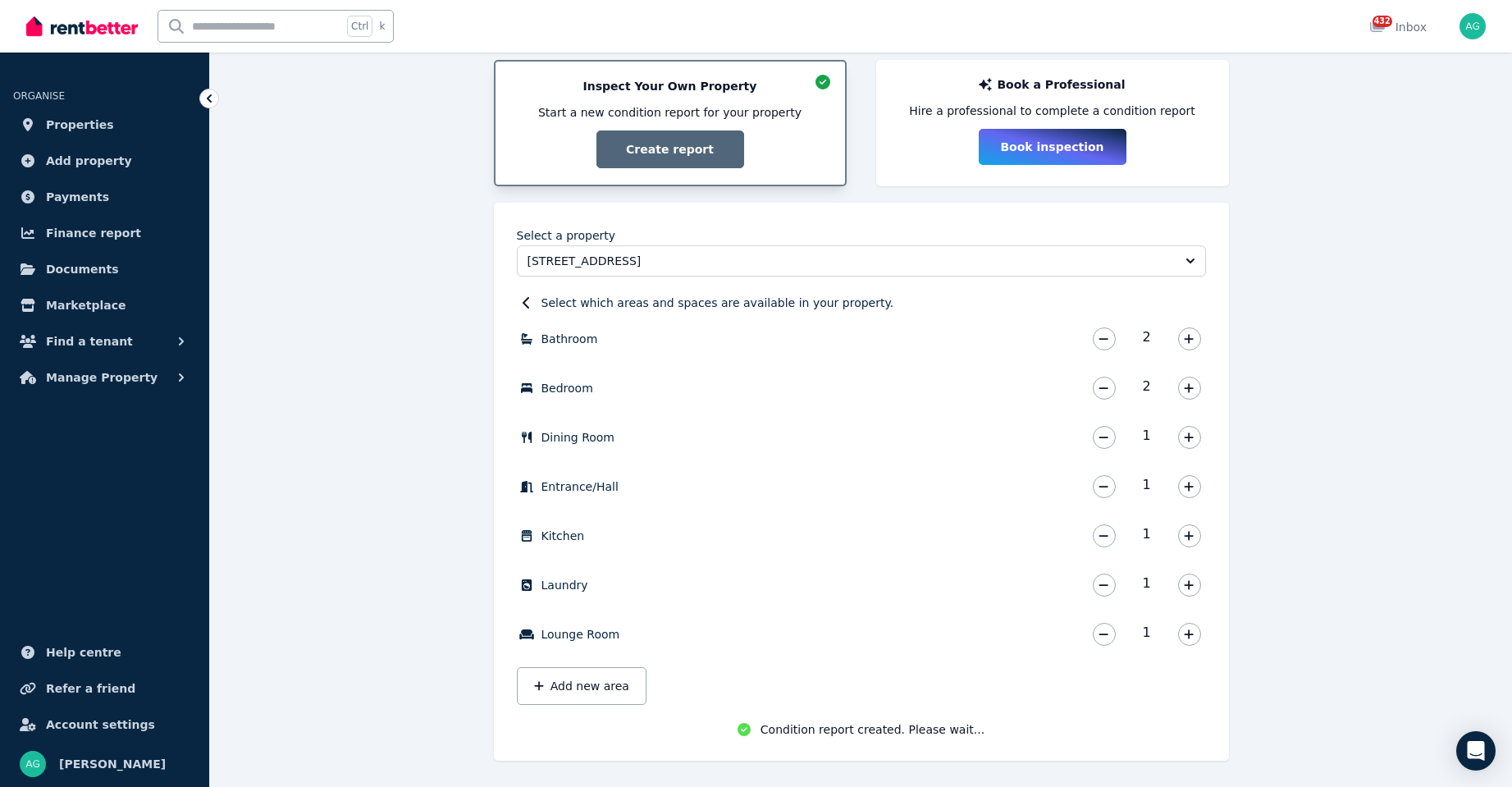
scroll to position [316, 0]
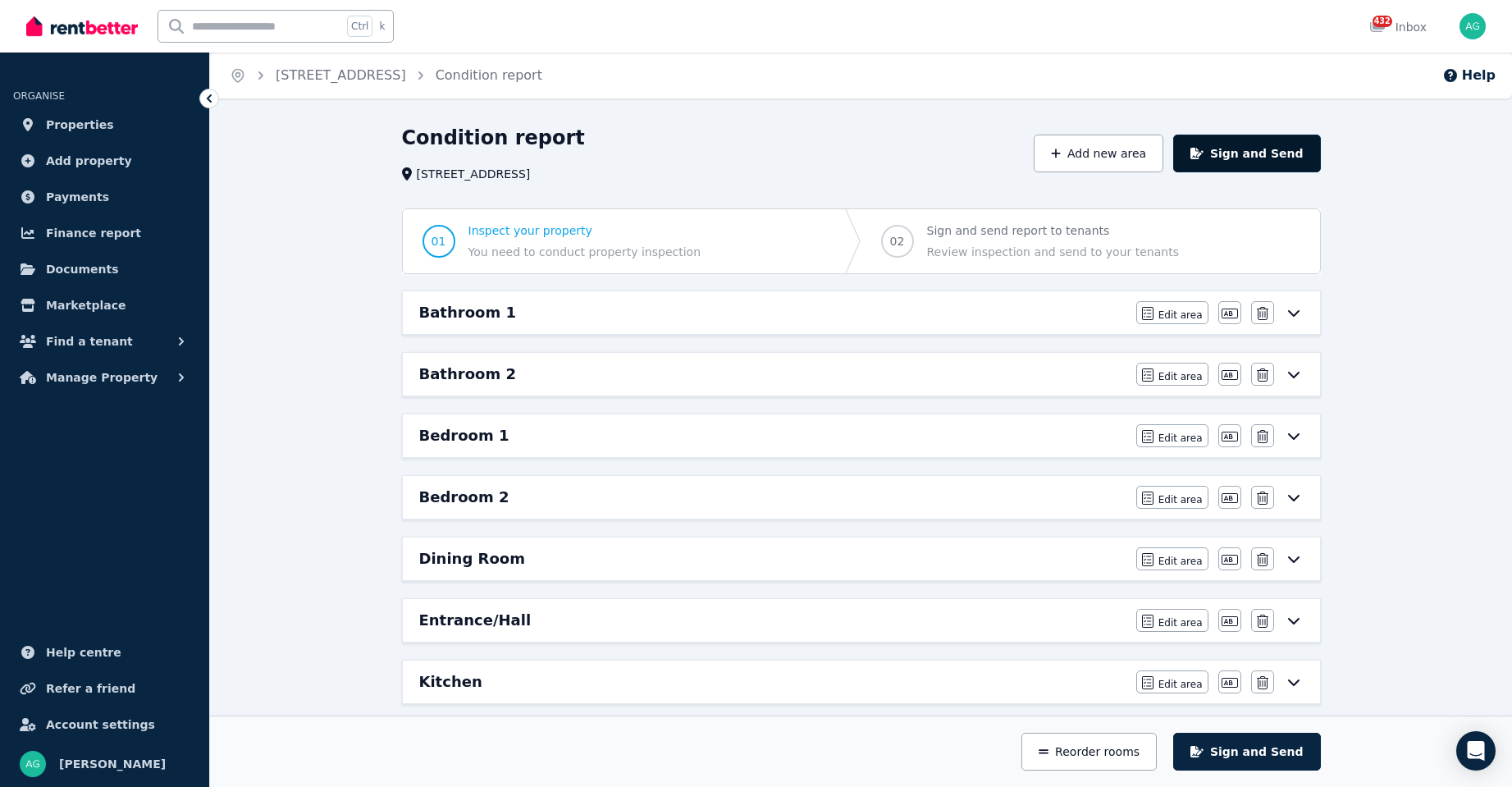
click at [1227, 156] on button "Sign and Send" at bounding box center [1246, 153] width 147 height 38
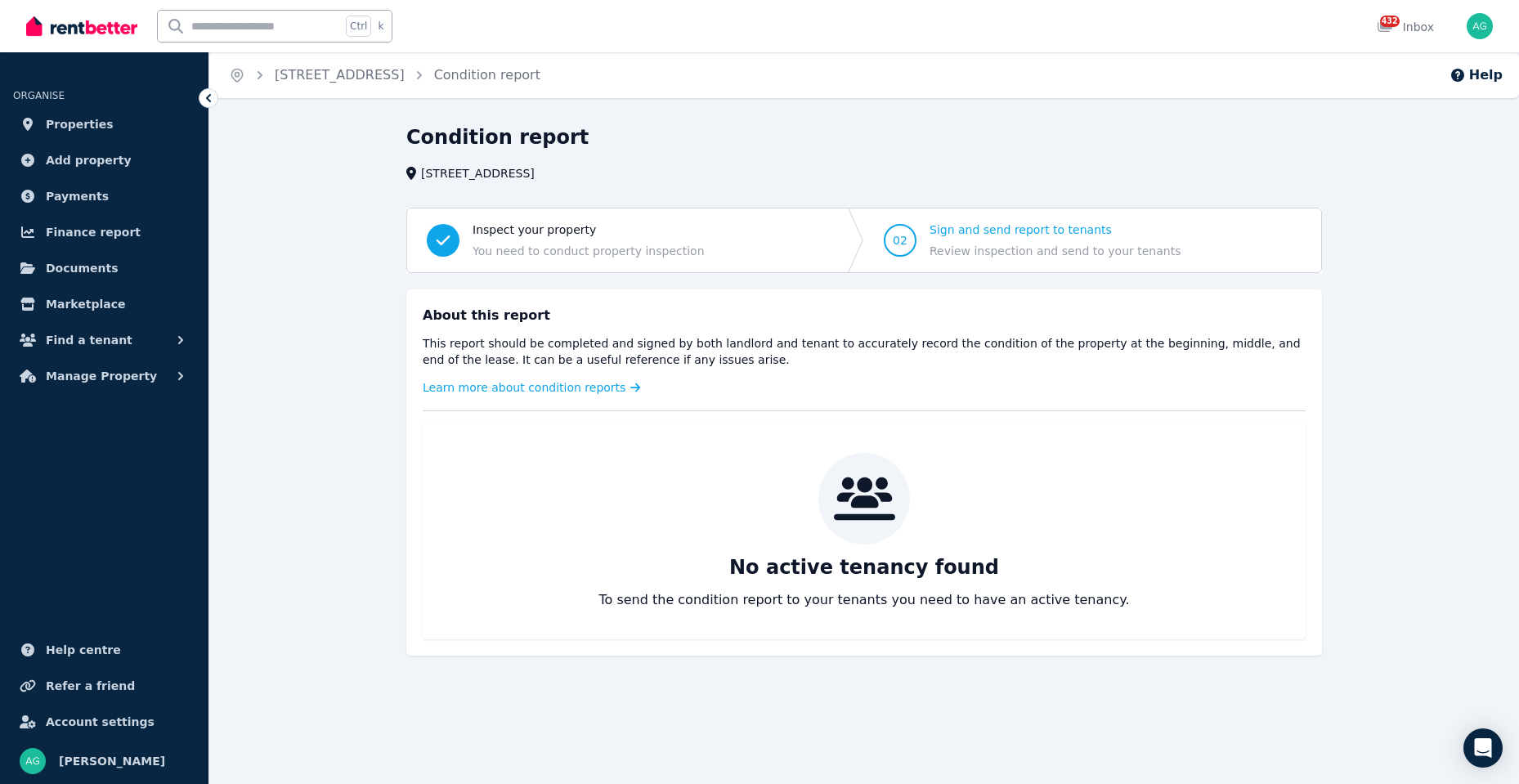
click at [202, 96] on icon at bounding box center [208, 98] width 16 height 16
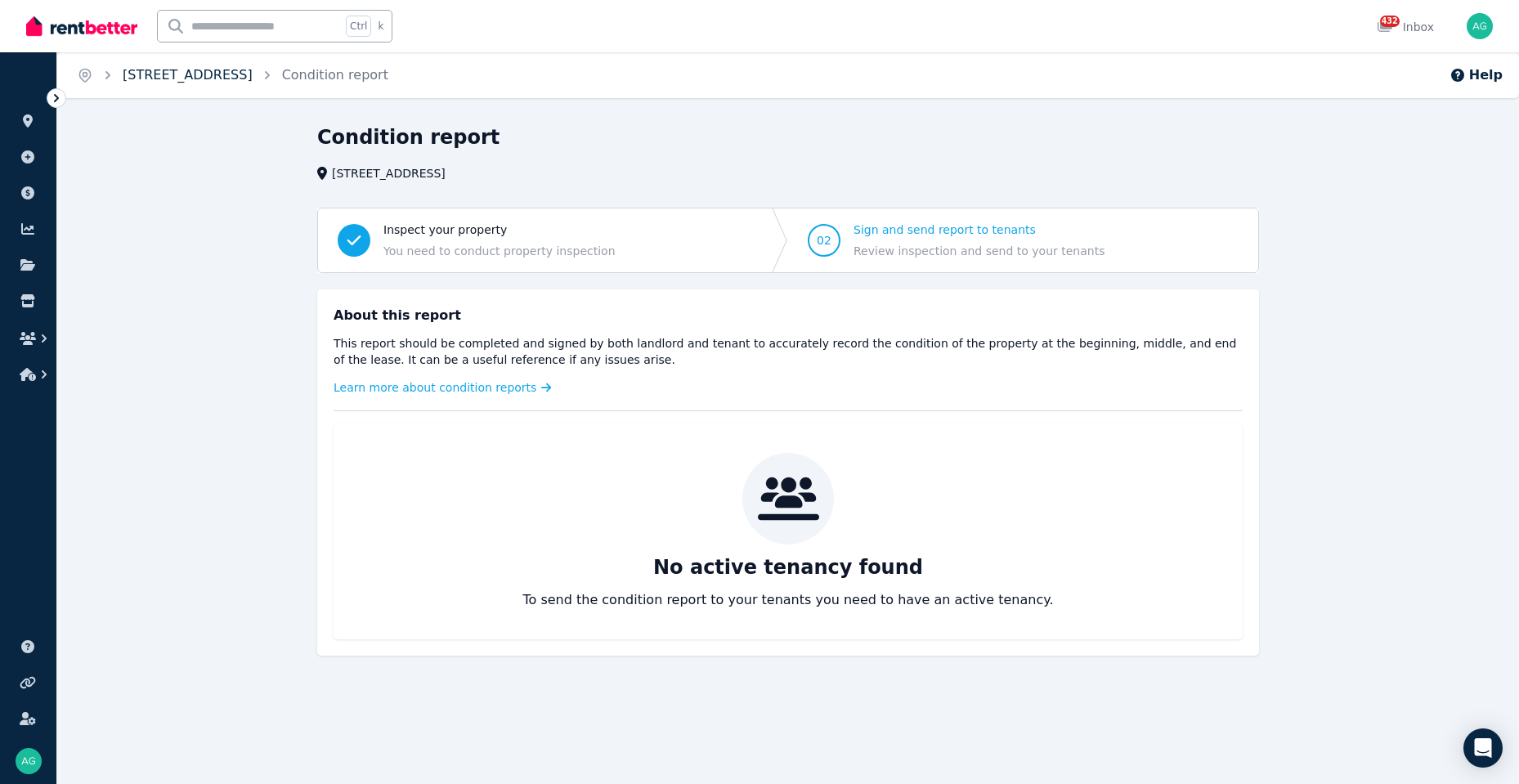
click at [208, 78] on link "[STREET_ADDRESS]" at bounding box center [188, 75] width 130 height 15
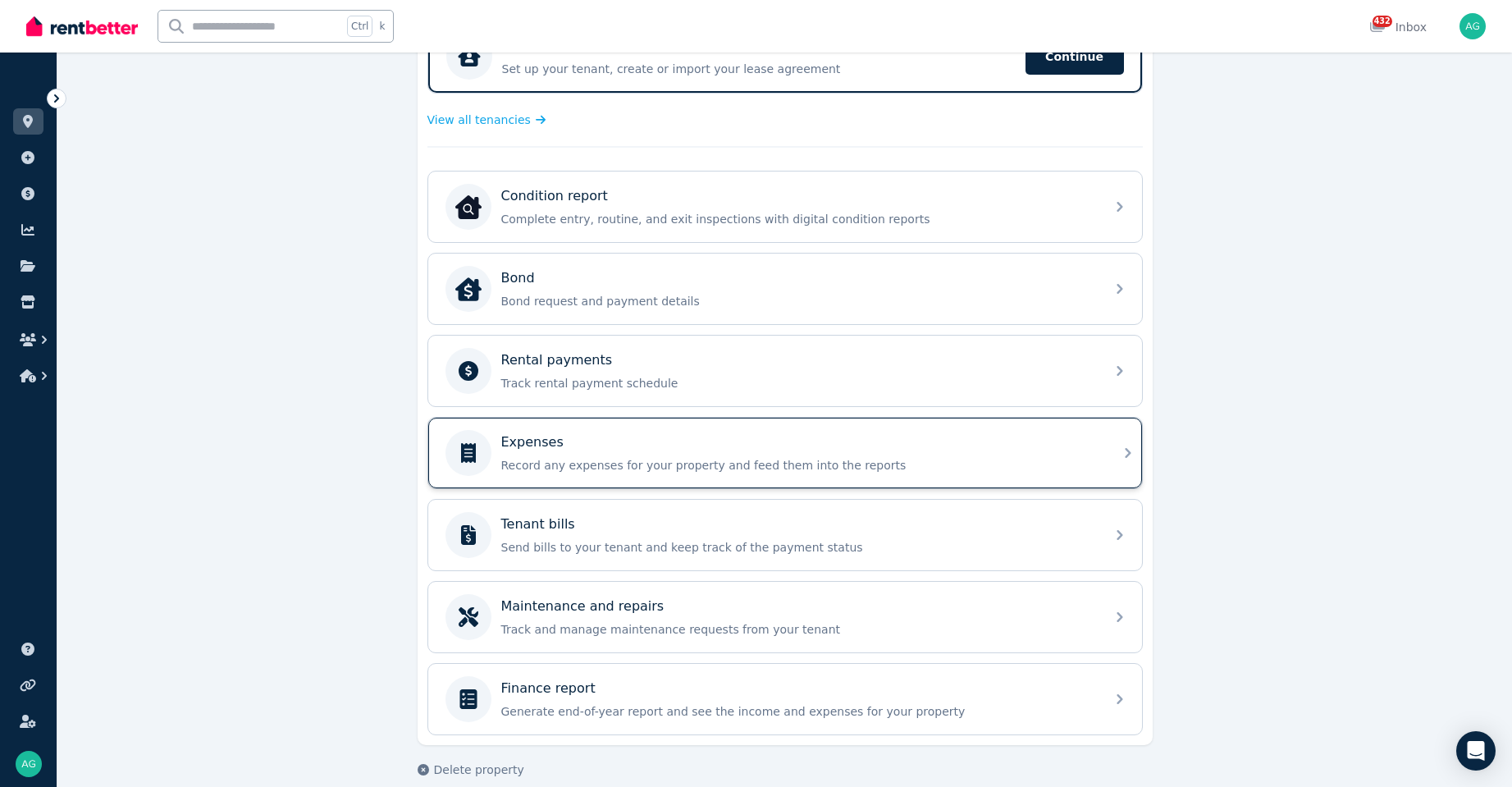
scroll to position [394, 0]
